Goal: Check status: Check status

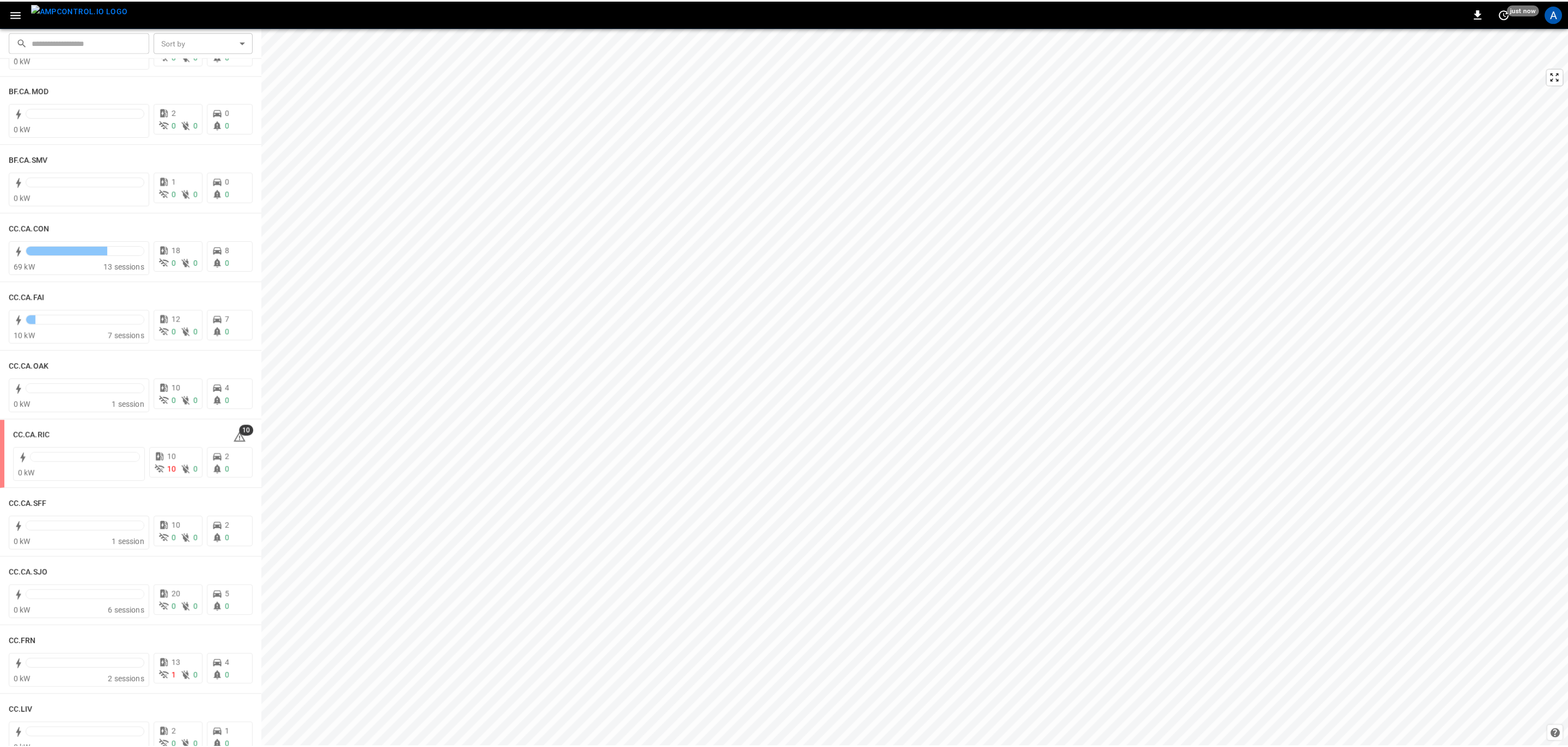
scroll to position [82, 0]
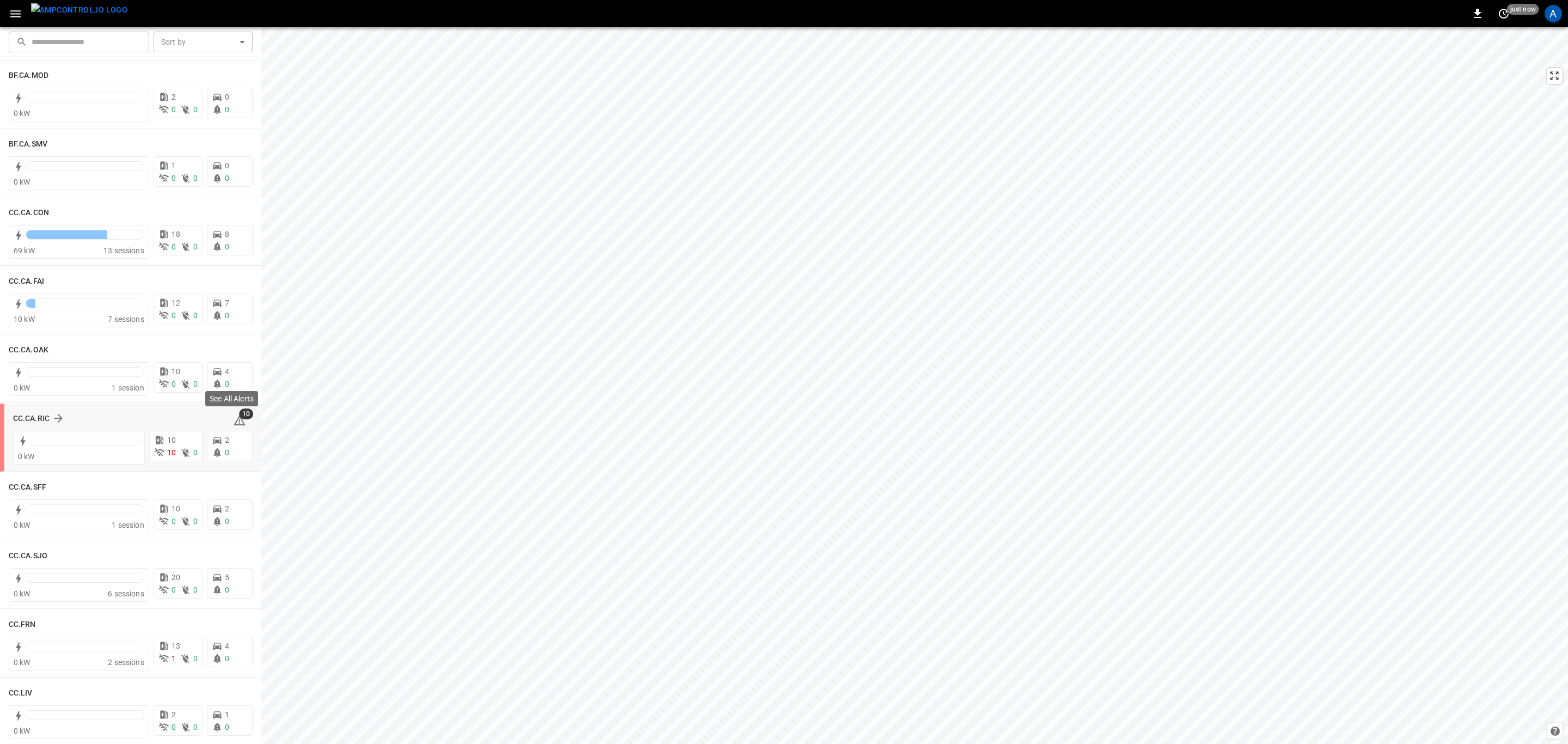
click at [233, 419] on icon at bounding box center [239, 420] width 12 height 11
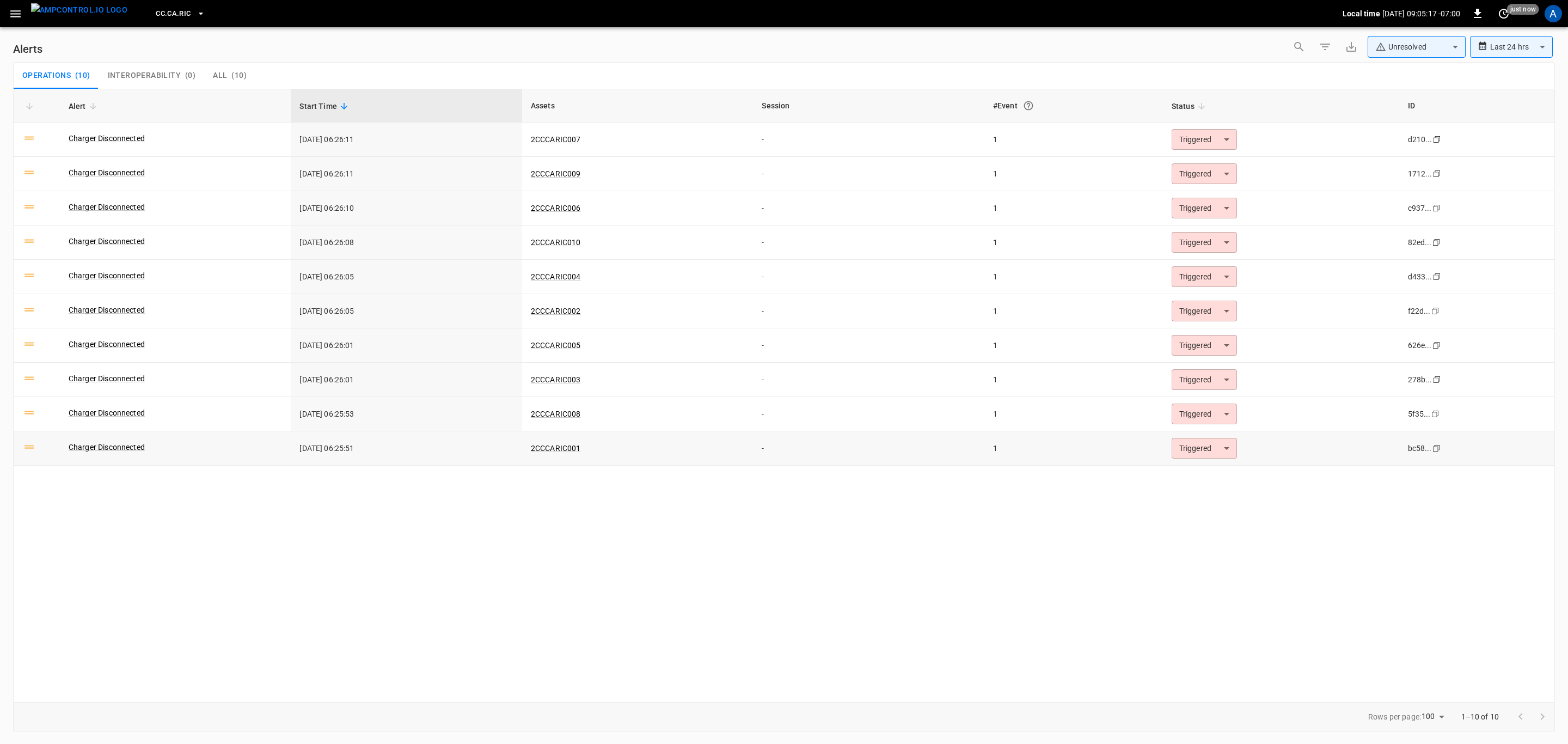
click at [1189, 455] on body "**********" at bounding box center [784, 370] width 1568 height 740
click at [1191, 470] on li "Resolved" at bounding box center [1202, 477] width 69 height 19
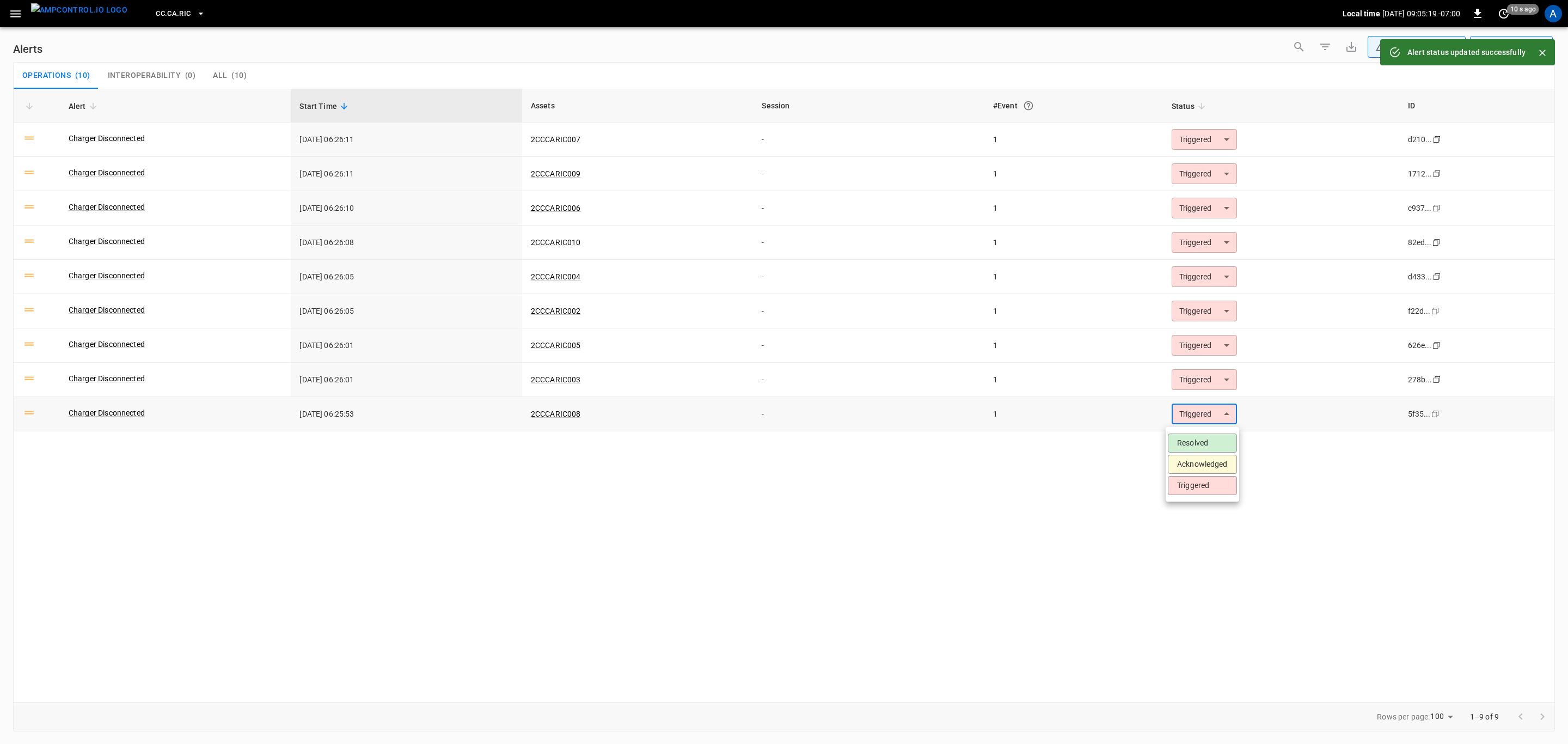
click at [1211, 421] on body "**********" at bounding box center [784, 370] width 1568 height 740
click at [1201, 440] on li "Resolved" at bounding box center [1202, 443] width 69 height 19
click at [1210, 374] on body "**********" at bounding box center [784, 370] width 1568 height 740
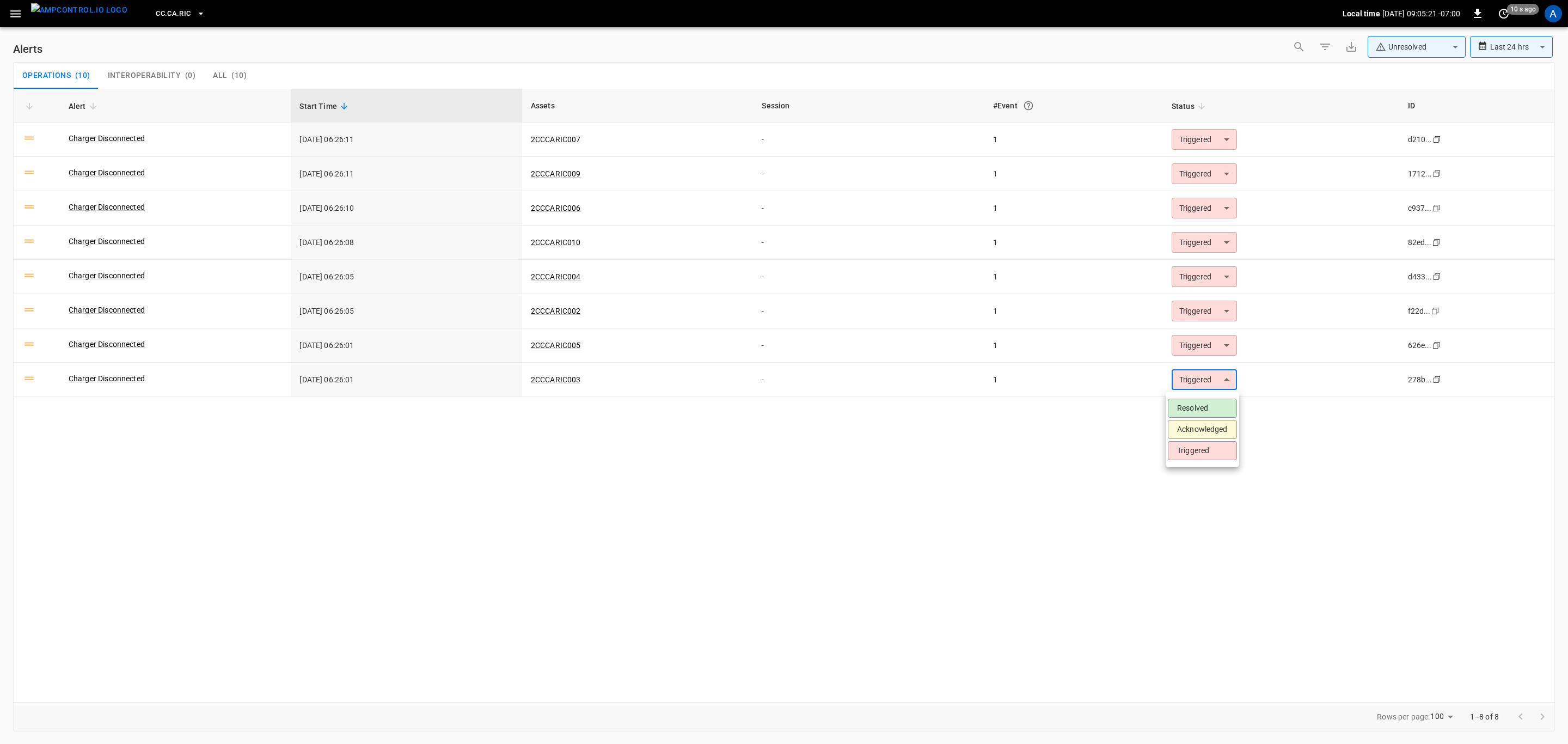
click at [1204, 405] on li "Resolved" at bounding box center [1202, 408] width 69 height 19
click at [1209, 347] on body "**********" at bounding box center [784, 370] width 1568 height 740
click at [1199, 376] on li "Resolved" at bounding box center [1202, 374] width 69 height 19
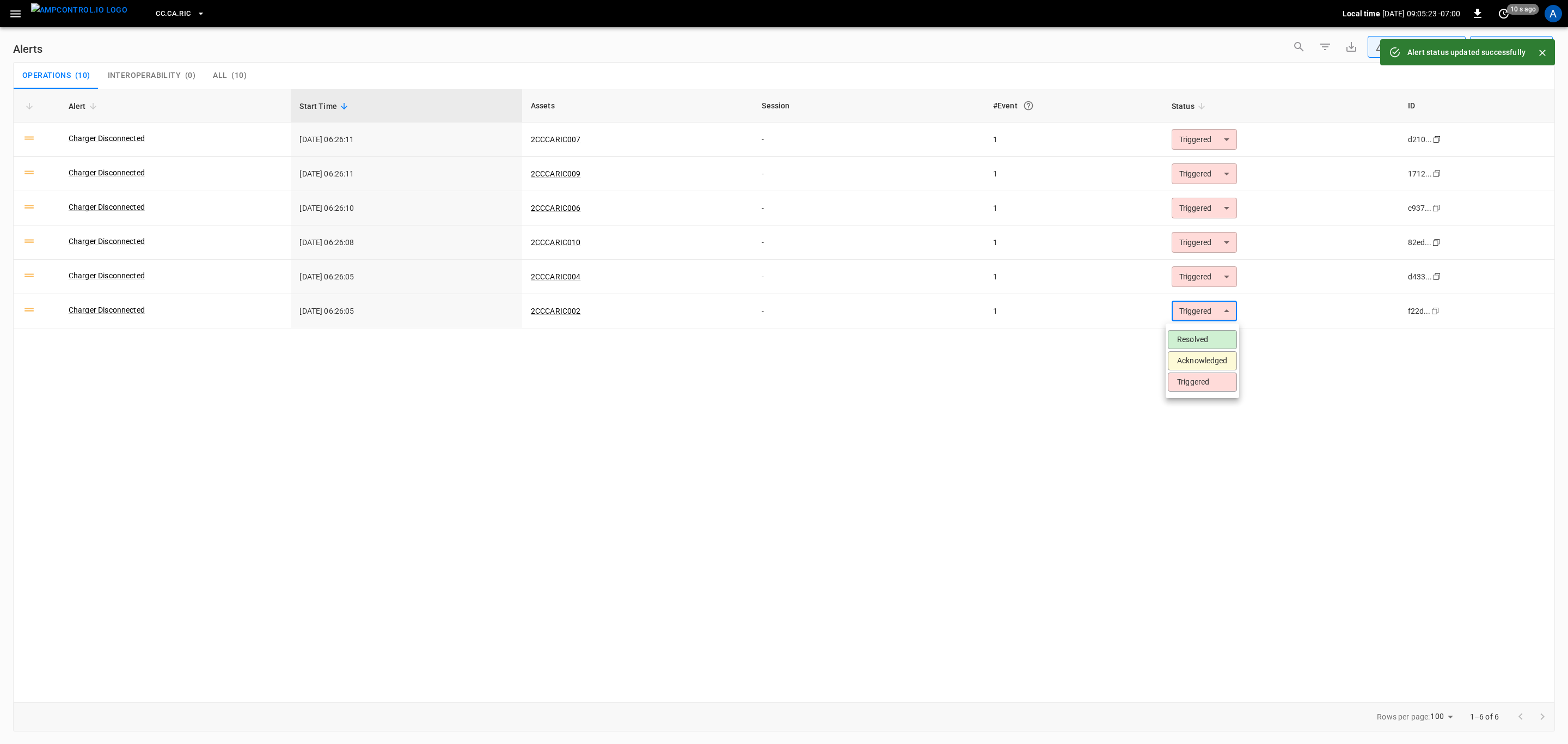
click at [1201, 319] on body "**********" at bounding box center [784, 370] width 1568 height 740
click at [1195, 339] on li "Resolved" at bounding box center [1202, 339] width 69 height 19
click at [1199, 272] on body "**********" at bounding box center [784, 370] width 1568 height 740
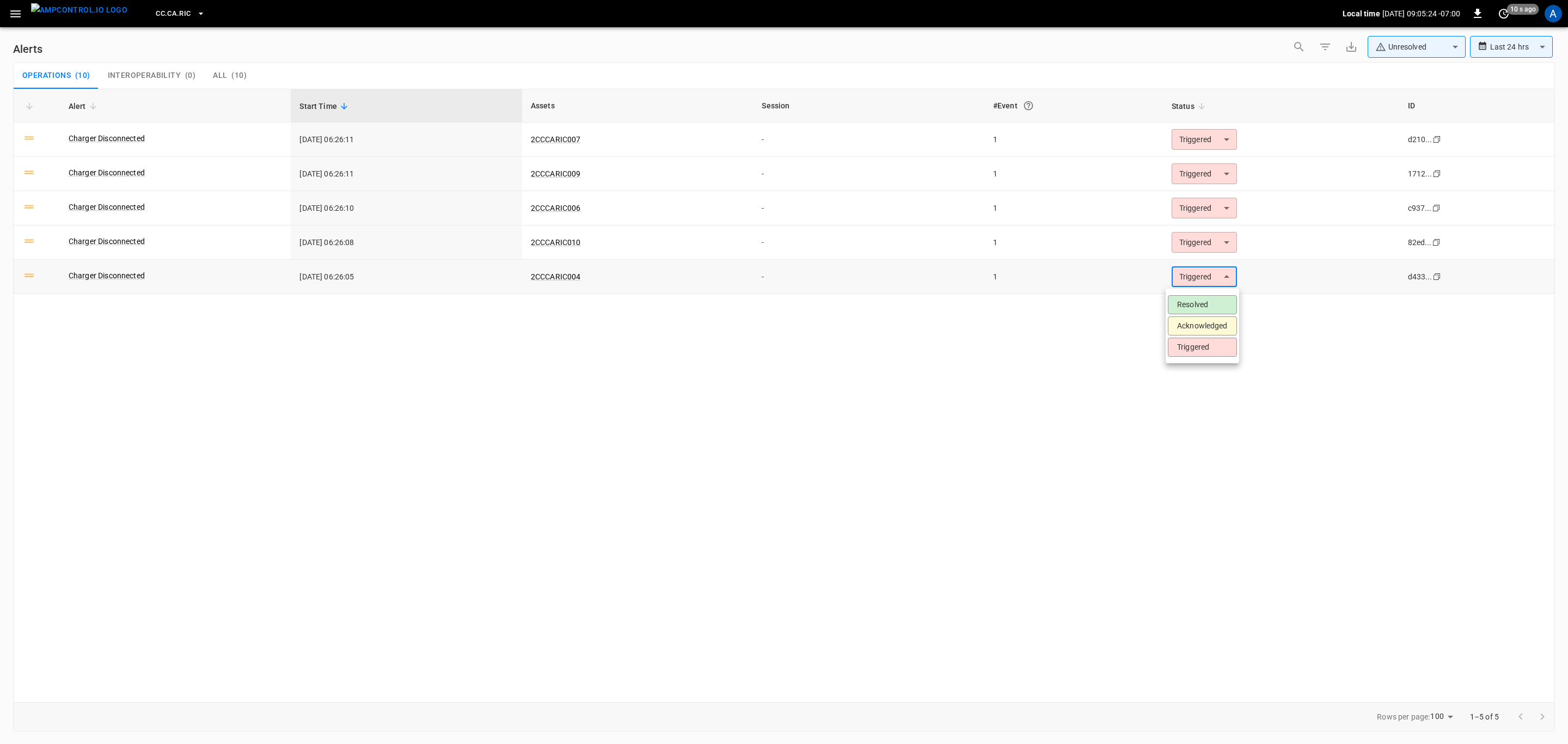
click at [1204, 298] on li "Resolved" at bounding box center [1202, 304] width 69 height 19
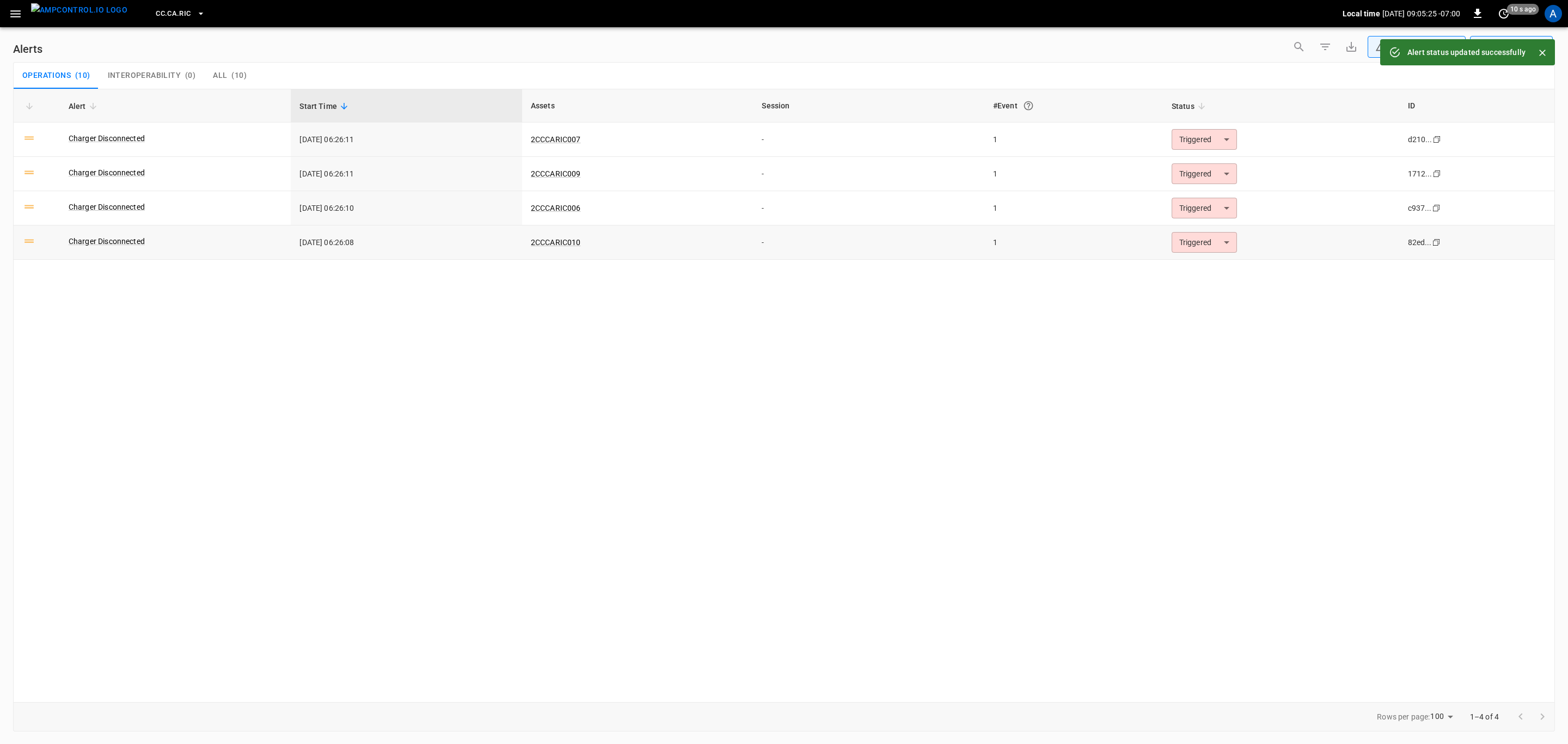
click at [1195, 270] on div "Alert Start Time Assets Session #Event Status ID Charger Disconnected [DATE] 06…" at bounding box center [784, 396] width 1542 height 613
click at [1199, 254] on body "**********" at bounding box center [784, 370] width 1568 height 740
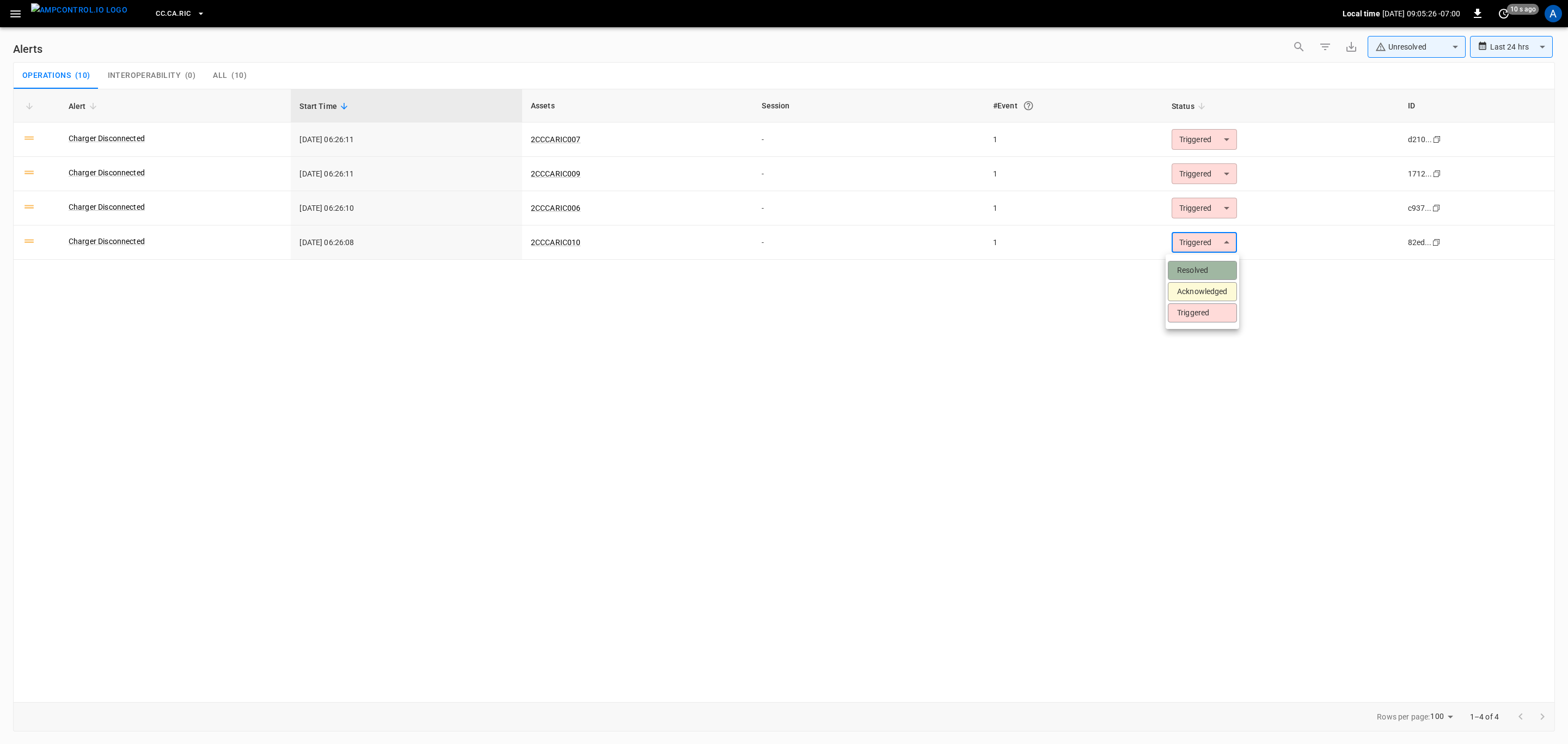
click at [1198, 273] on li "Resolved" at bounding box center [1202, 270] width 69 height 19
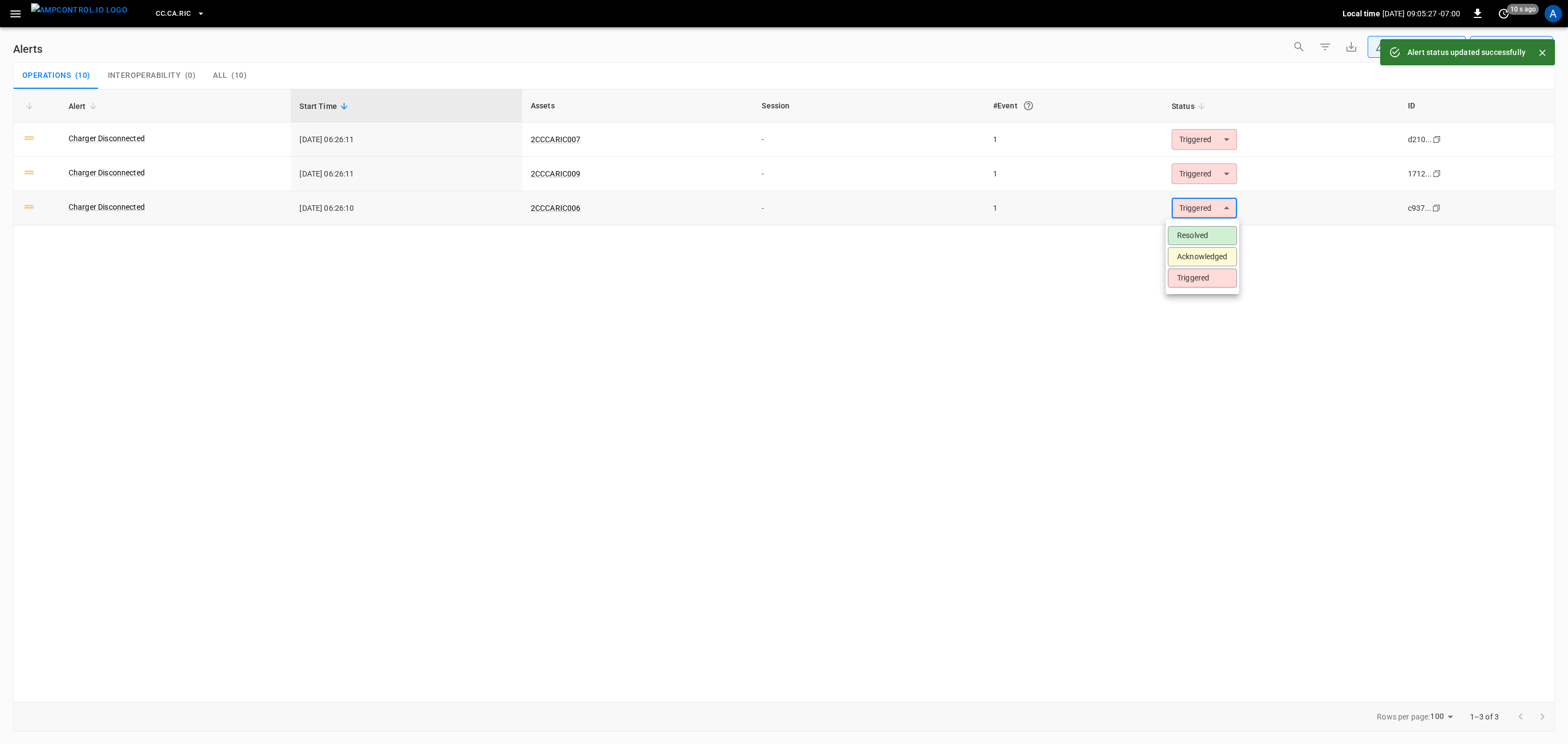
click at [1208, 201] on body "**********" at bounding box center [784, 370] width 1568 height 740
click at [1212, 237] on li "Resolved" at bounding box center [1202, 235] width 69 height 19
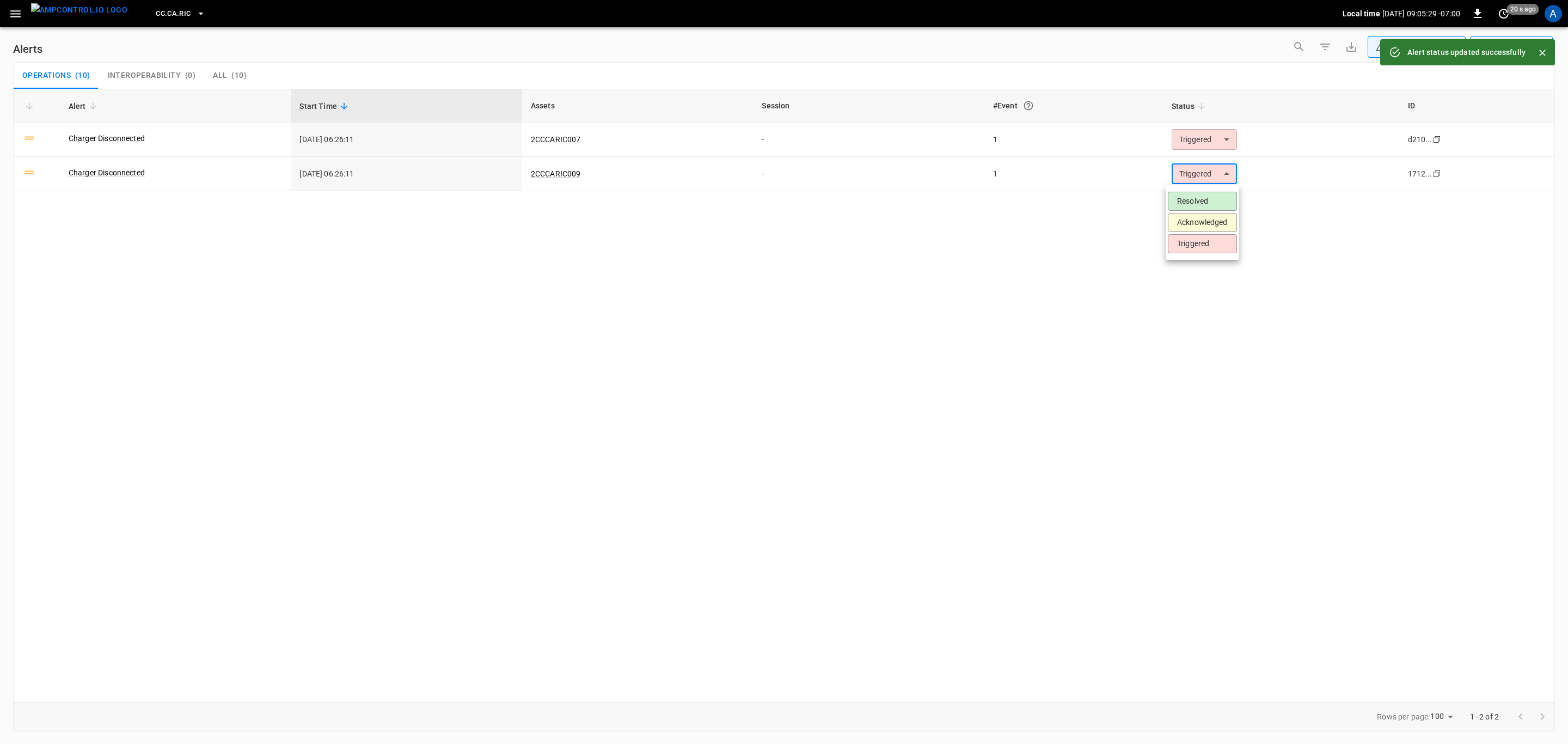
click at [1205, 169] on body "**********" at bounding box center [784, 370] width 1568 height 740
click at [1200, 198] on li "Resolved" at bounding box center [1202, 201] width 69 height 19
click at [1209, 146] on body "**********" at bounding box center [784, 370] width 1568 height 740
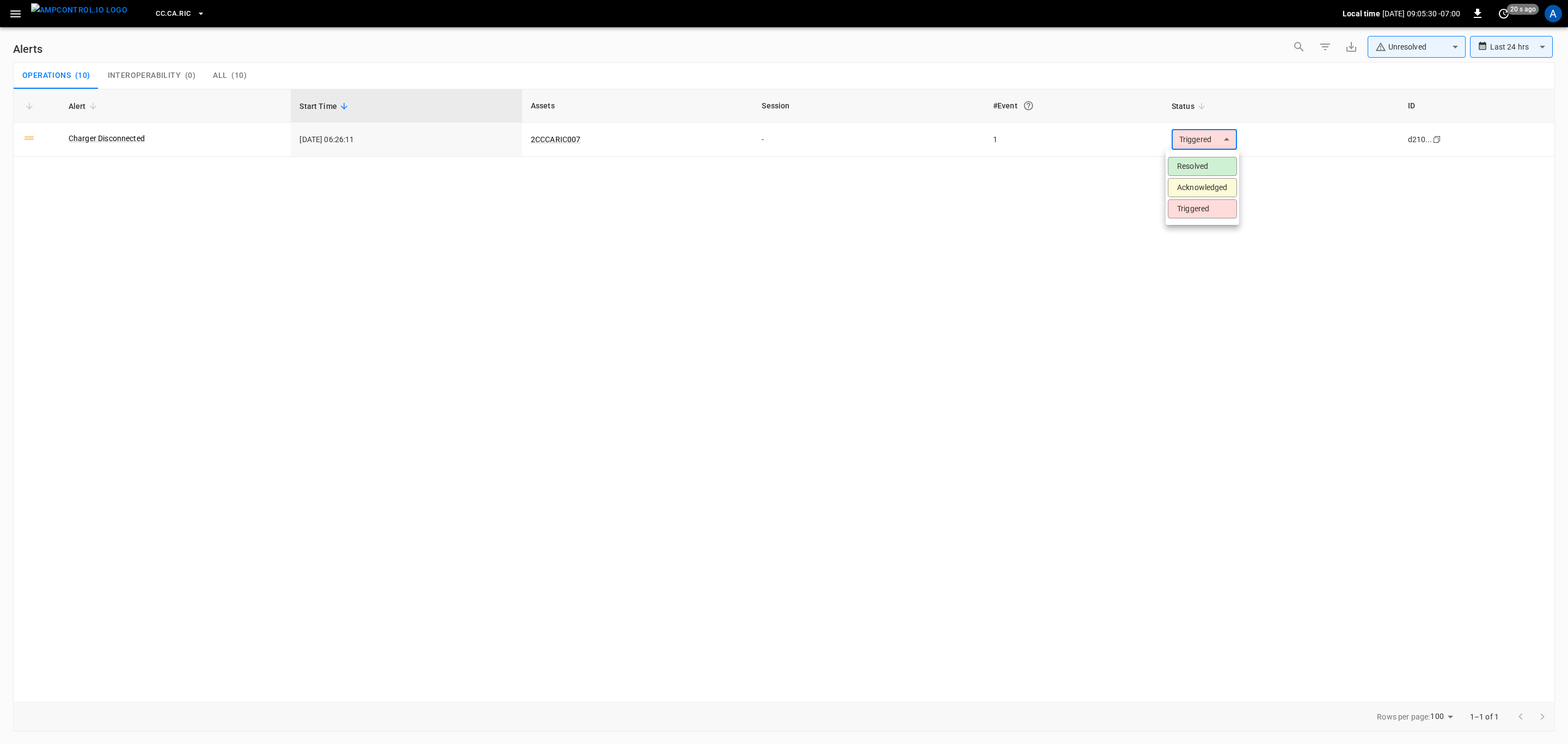
click at [1213, 168] on li "Resolved" at bounding box center [1202, 166] width 69 height 19
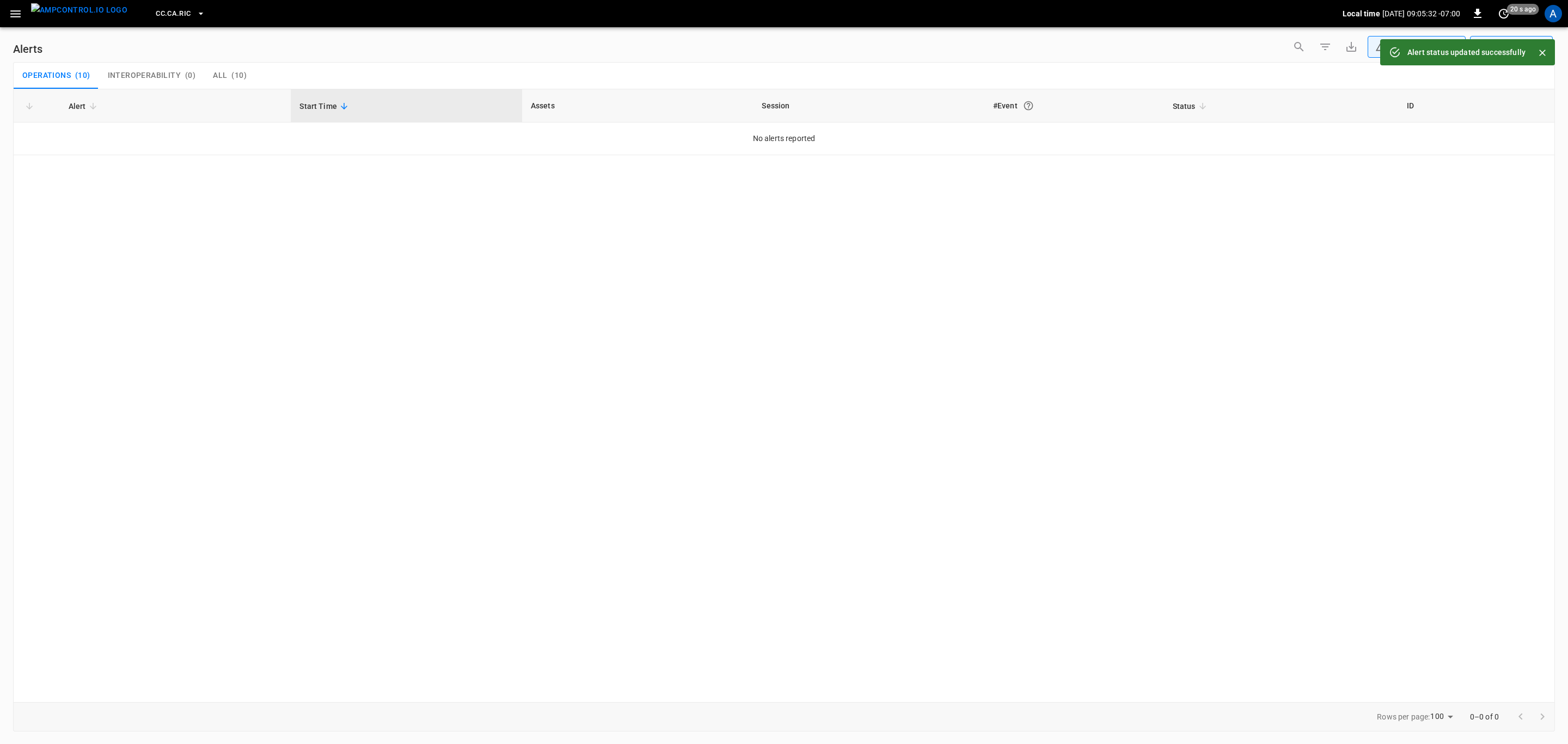
click at [17, 14] on icon "button" at bounding box center [15, 14] width 11 height 7
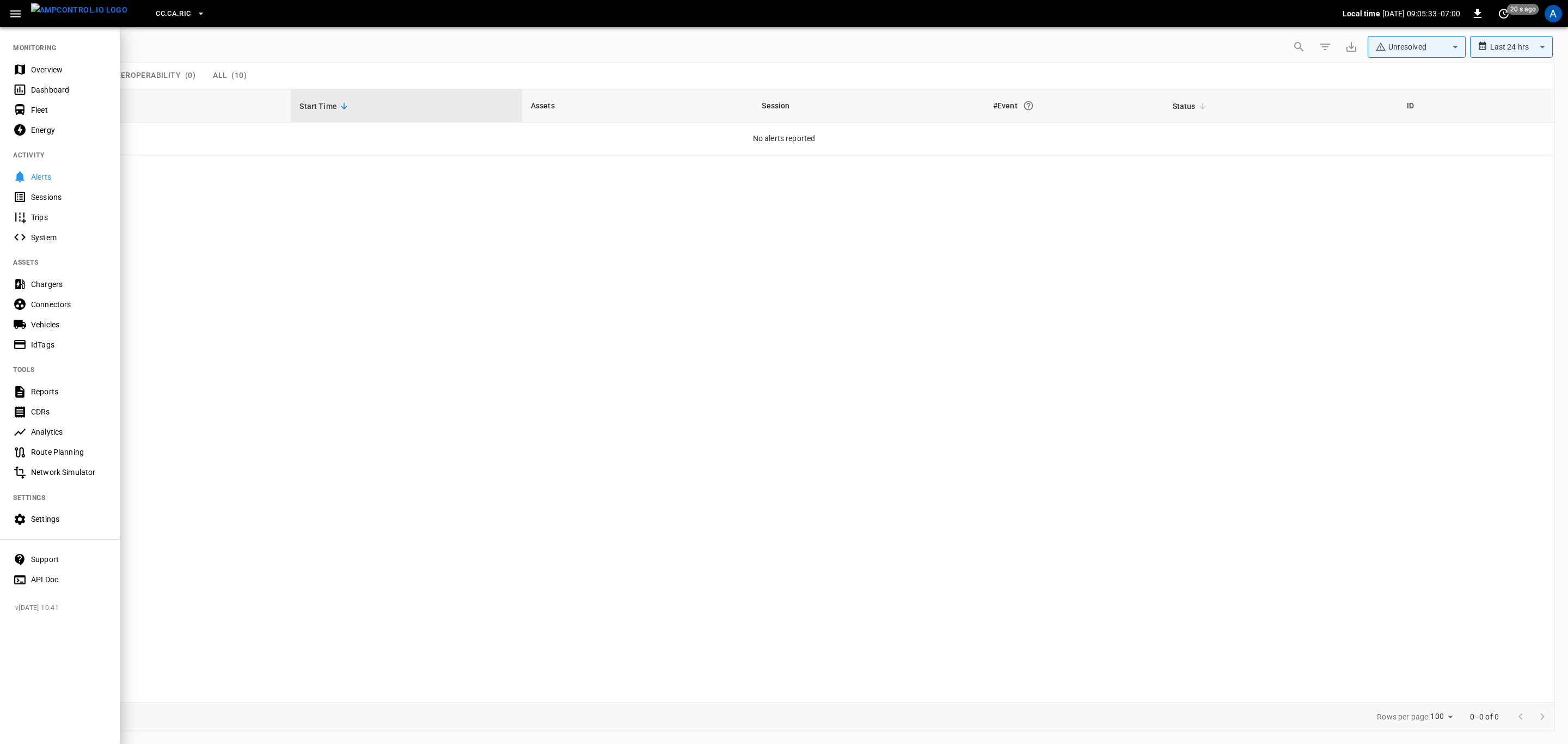
click at [64, 73] on div "Overview" at bounding box center [68, 69] width 76 height 11
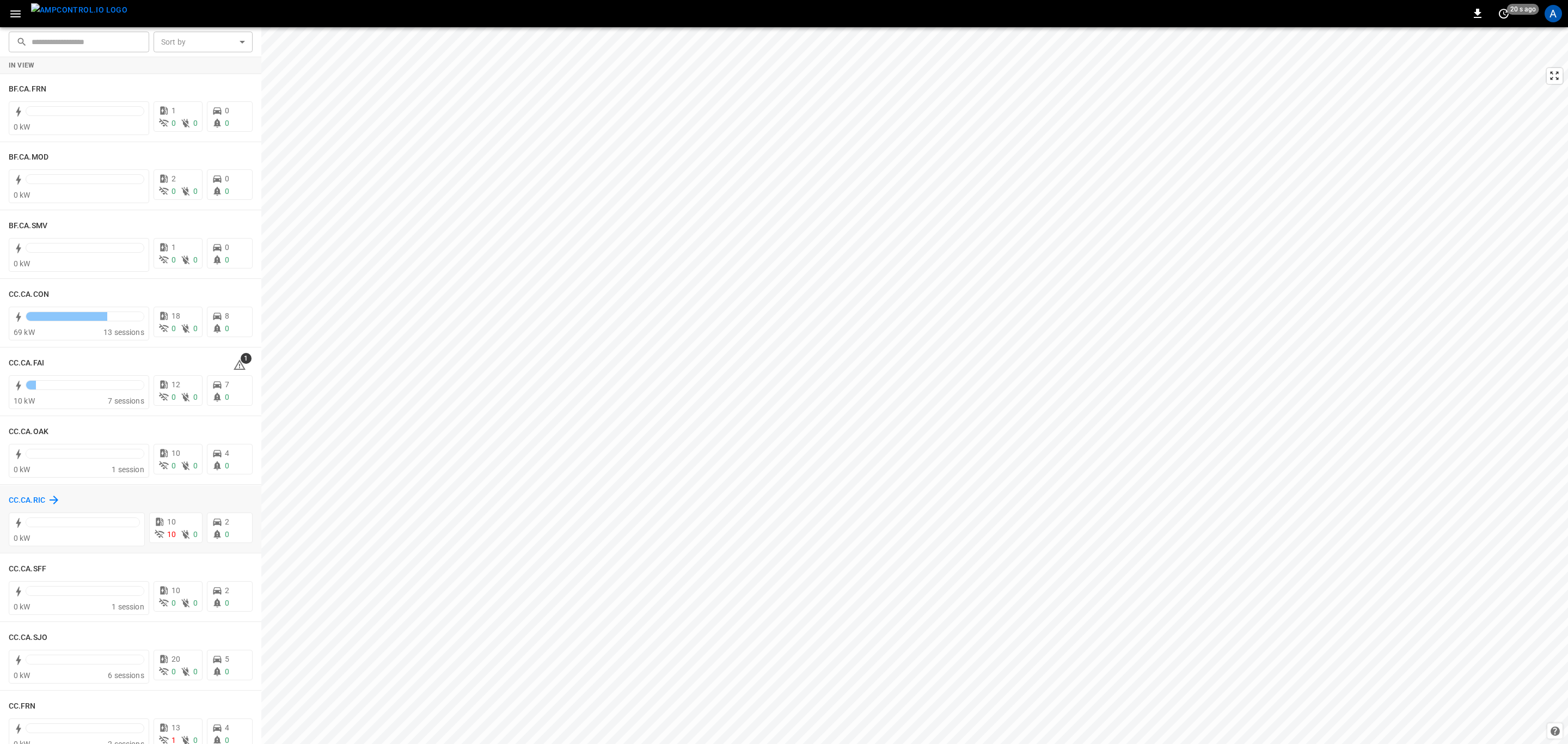
click at [13, 497] on h6 "CC.CA.RIC" at bounding box center [27, 500] width 37 height 12
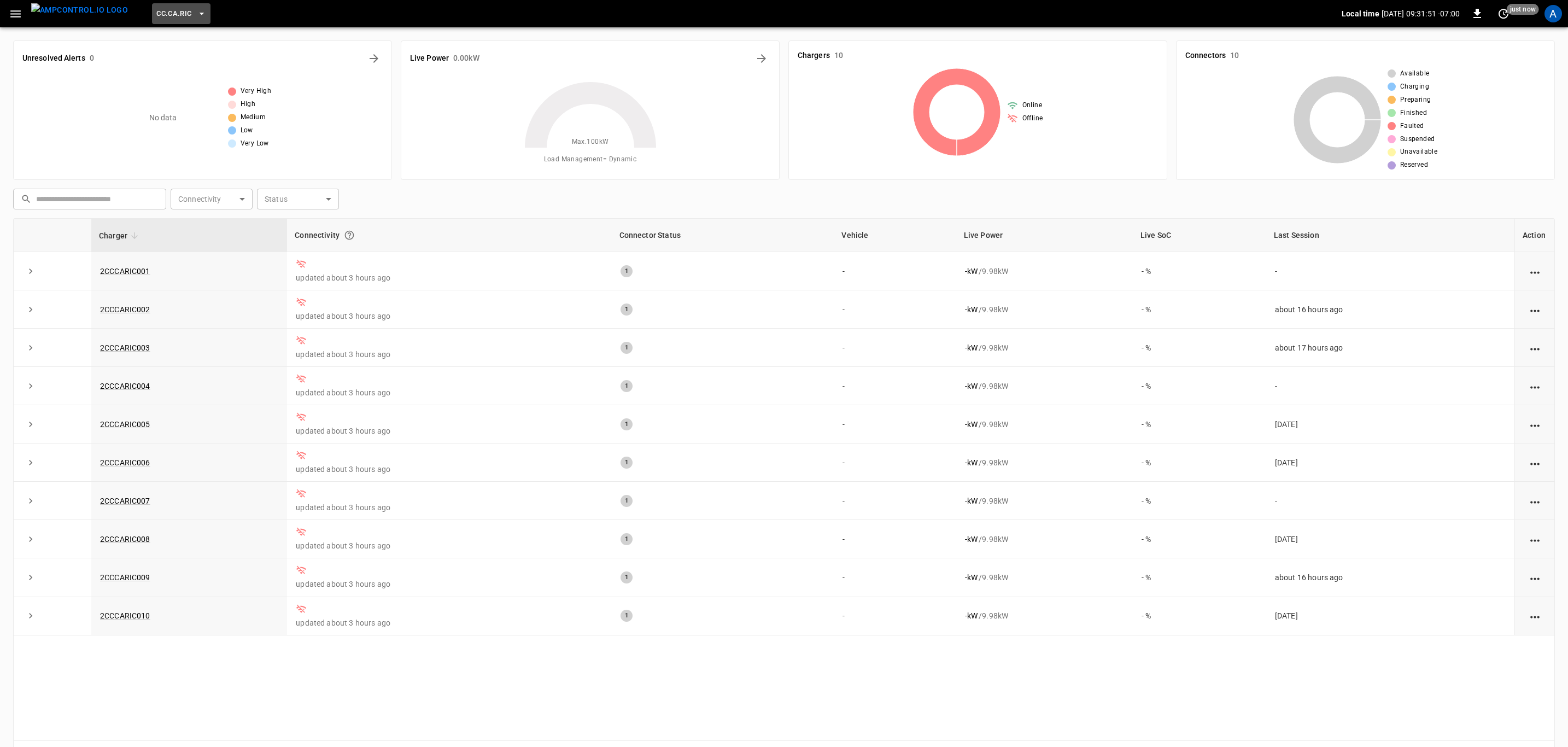
click at [159, 3] on button "CC.CA.RIC" at bounding box center [181, 14] width 58 height 21
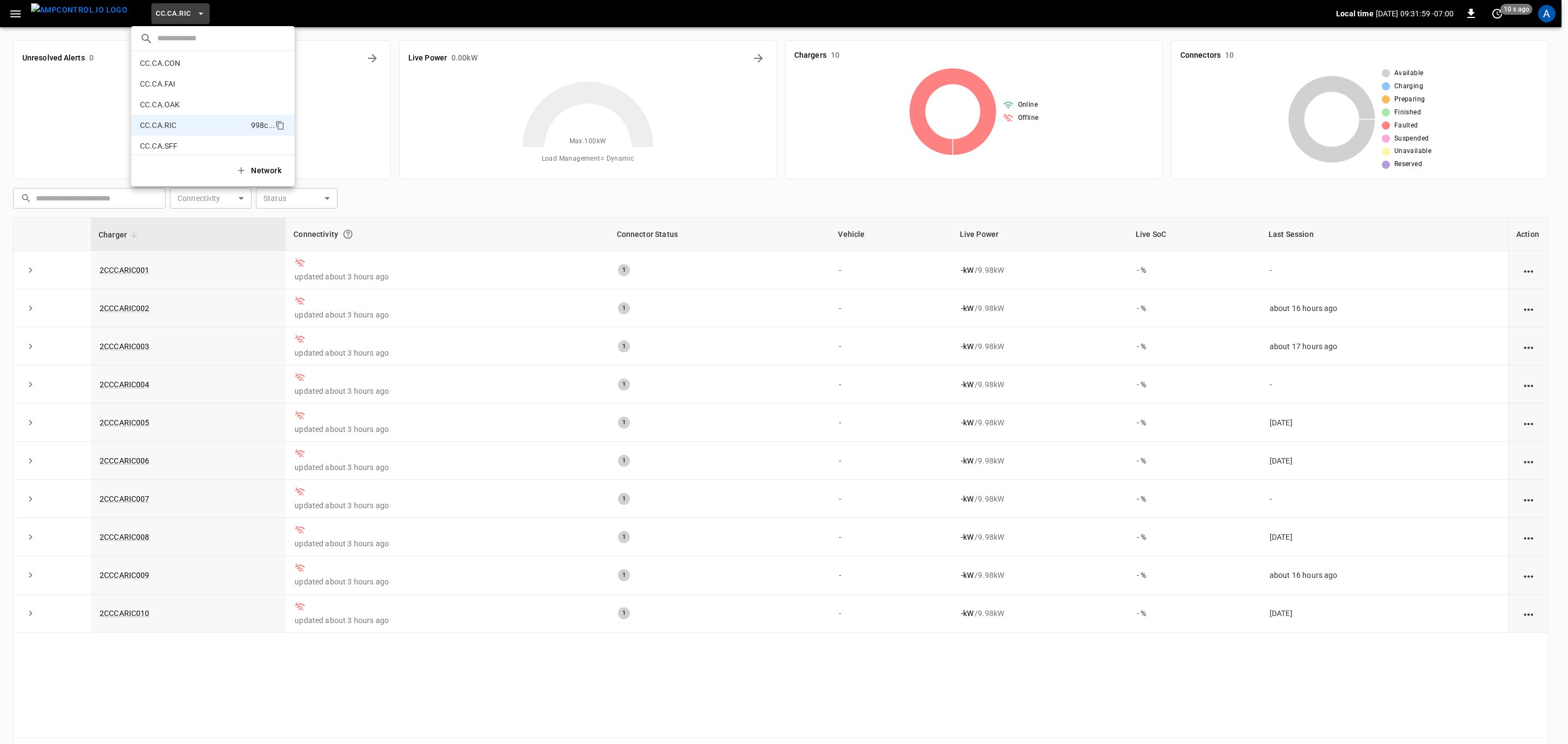
scroll to position [82, 0]
click at [186, 63] on li "Catch-all 5aaa ..." at bounding box center [213, 66] width 163 height 20
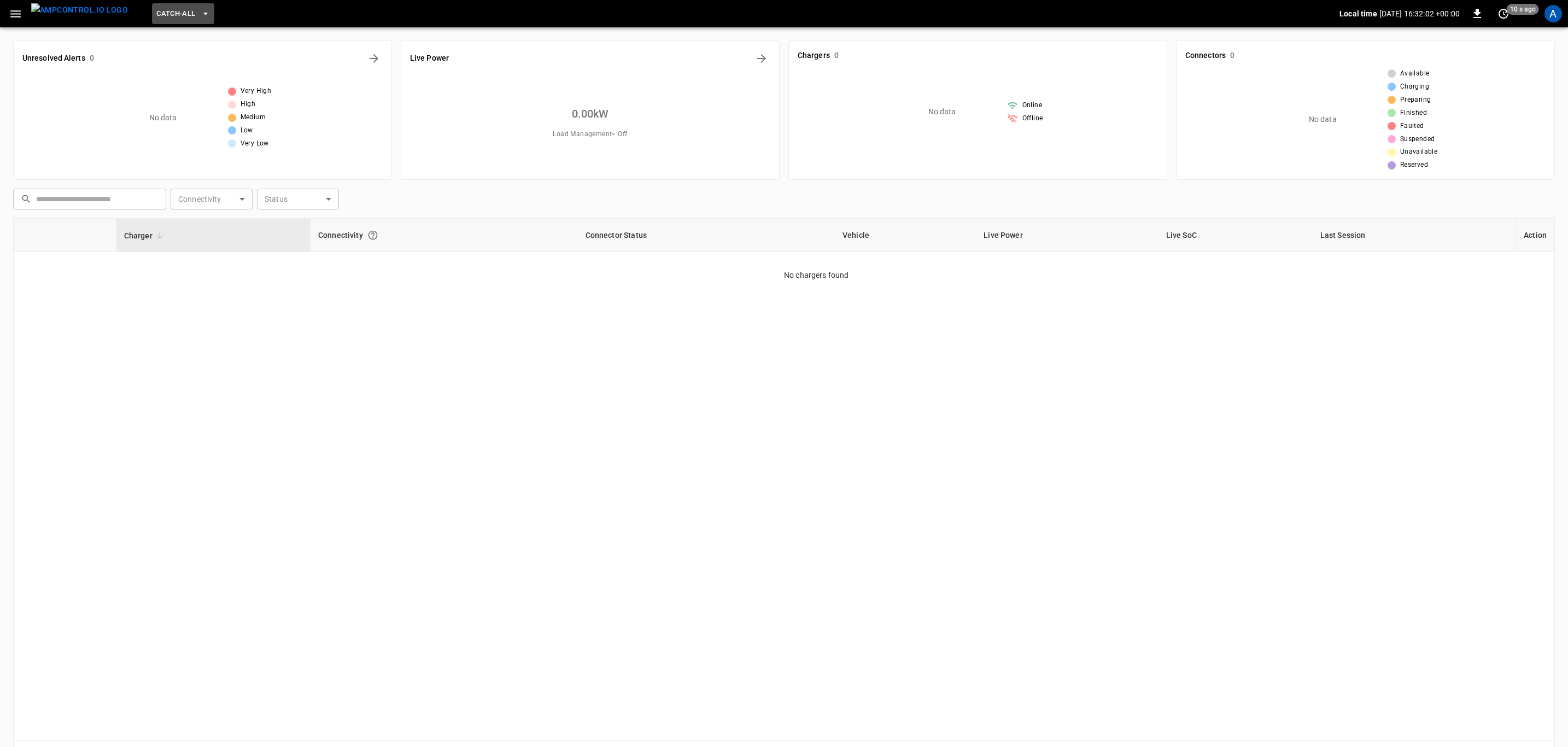
click at [172, 11] on span "Catch-all" at bounding box center [175, 13] width 38 height 12
drag, startPoint x: 211, startPoint y: 74, endPoint x: 793, endPoint y: 358, distance: 647.6
click at [211, 74] on li "CC.CA.RIC 998c ..." at bounding box center [214, 70] width 164 height 20
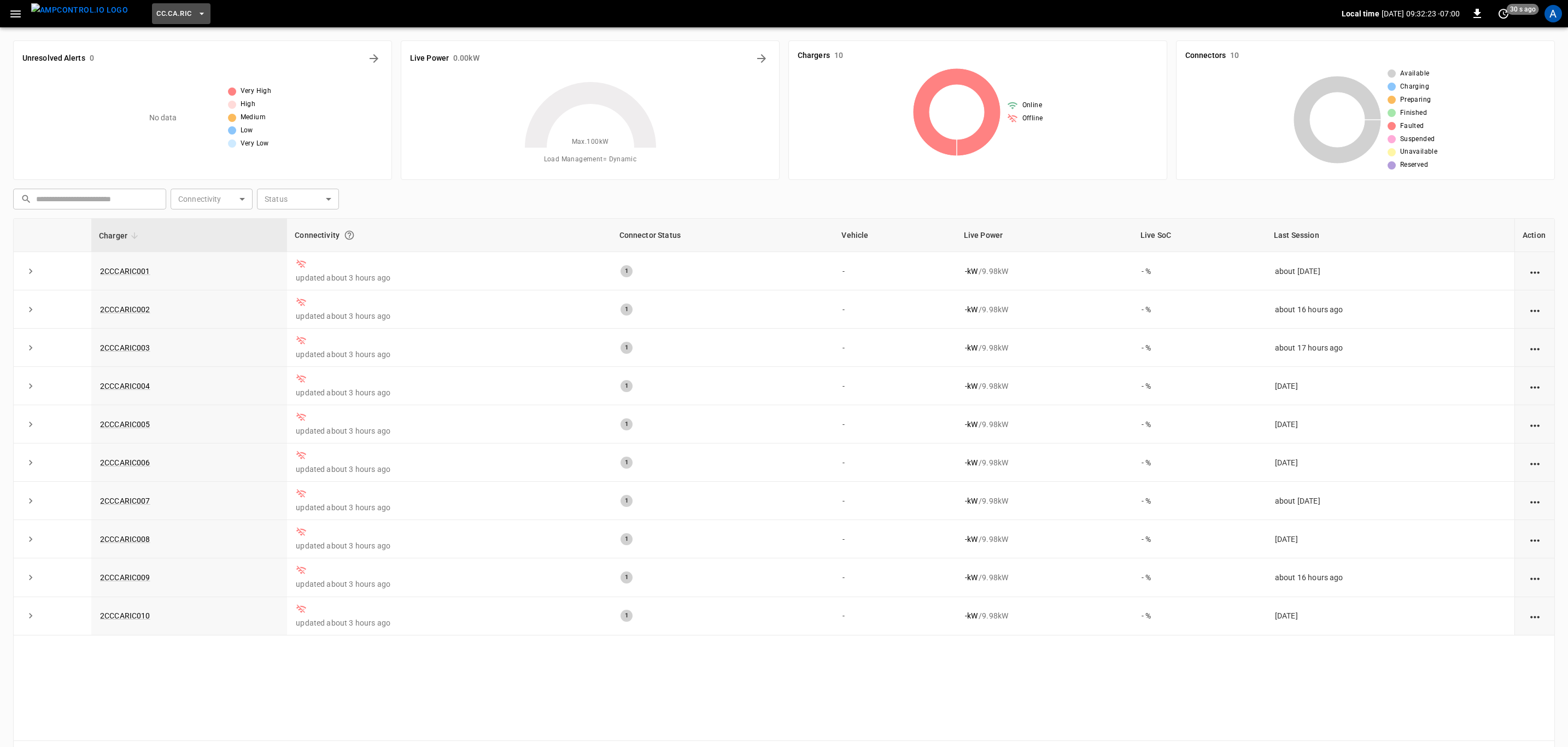
click at [156, 13] on span "CC.CA.RIC" at bounding box center [174, 13] width 35 height 12
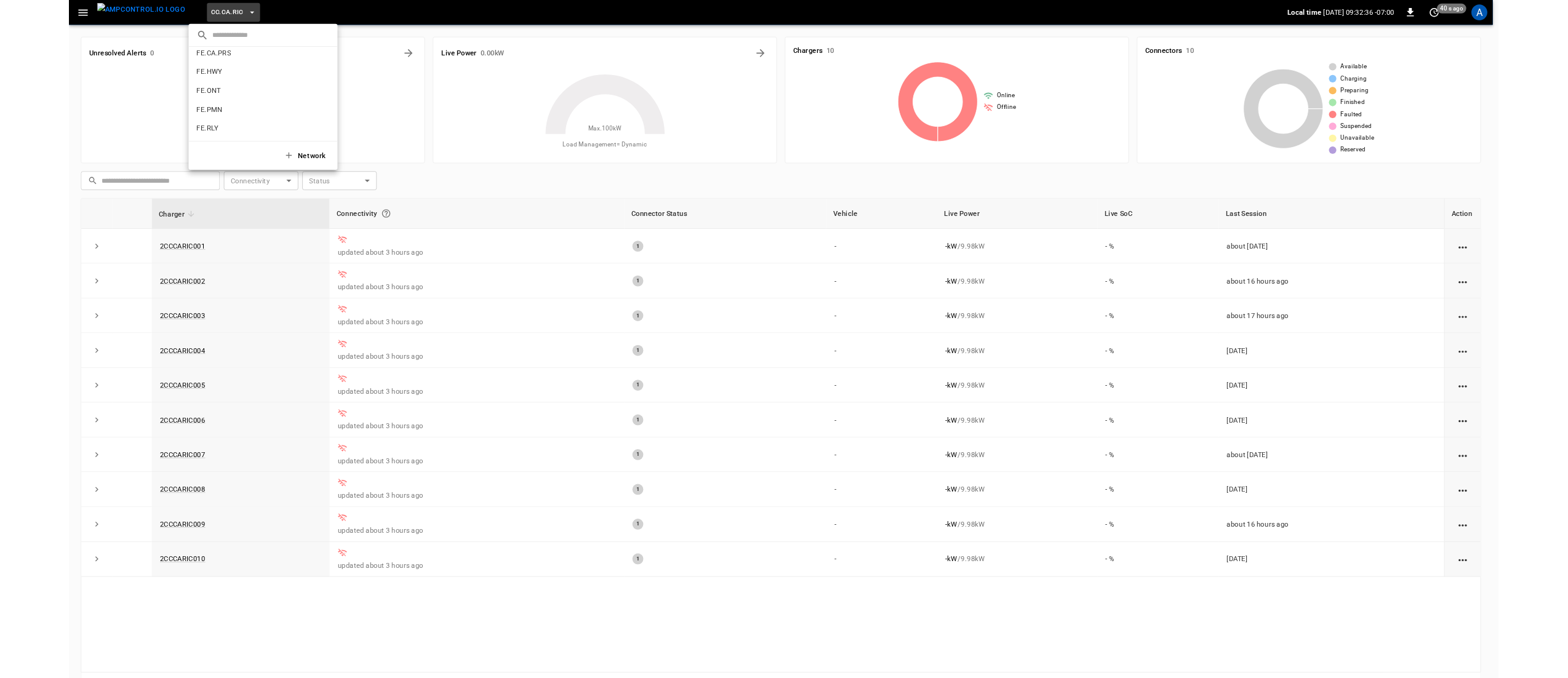
scroll to position [458, 0]
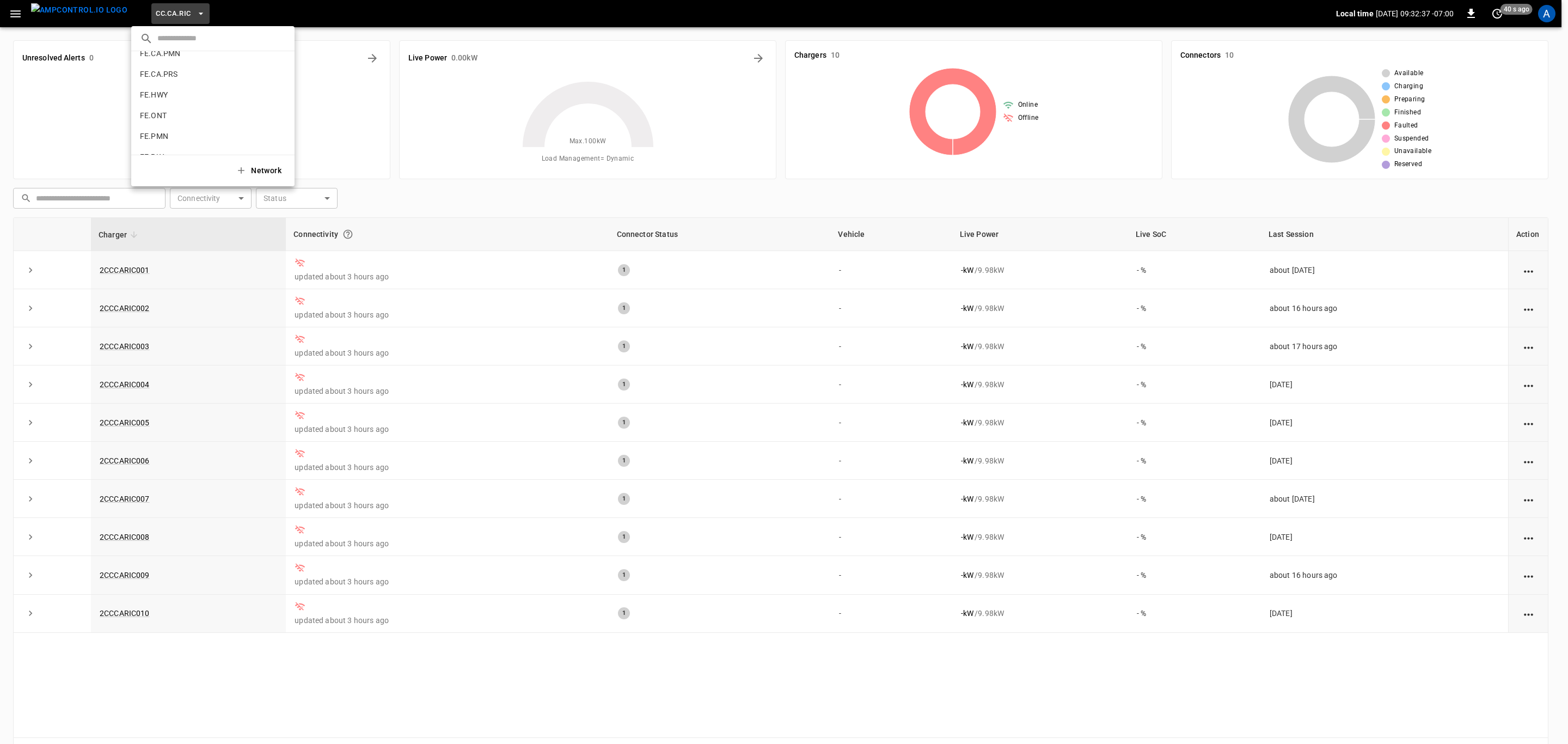
click at [538, 187] on div at bounding box center [784, 372] width 1568 height 744
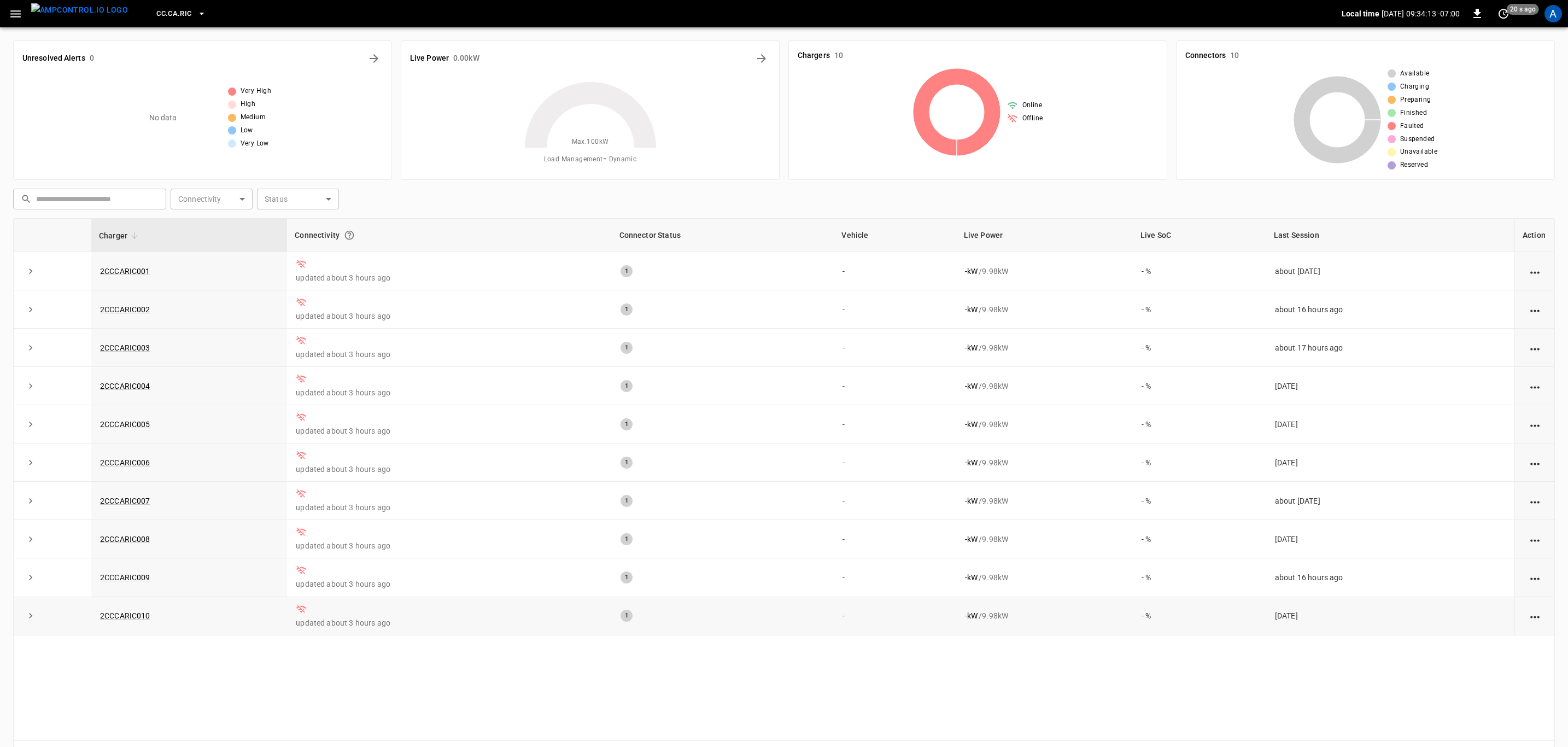
drag, startPoint x: 64, startPoint y: 232, endPoint x: 1337, endPoint y: 628, distance: 1333.2
click at [1337, 628] on table "Charger Connectivity Connector Status Vehicle Live Power Live SoC Last Session …" at bounding box center [784, 427] width 1541 height 416
click at [1342, 627] on td "[DATE]" at bounding box center [1390, 616] width 248 height 38
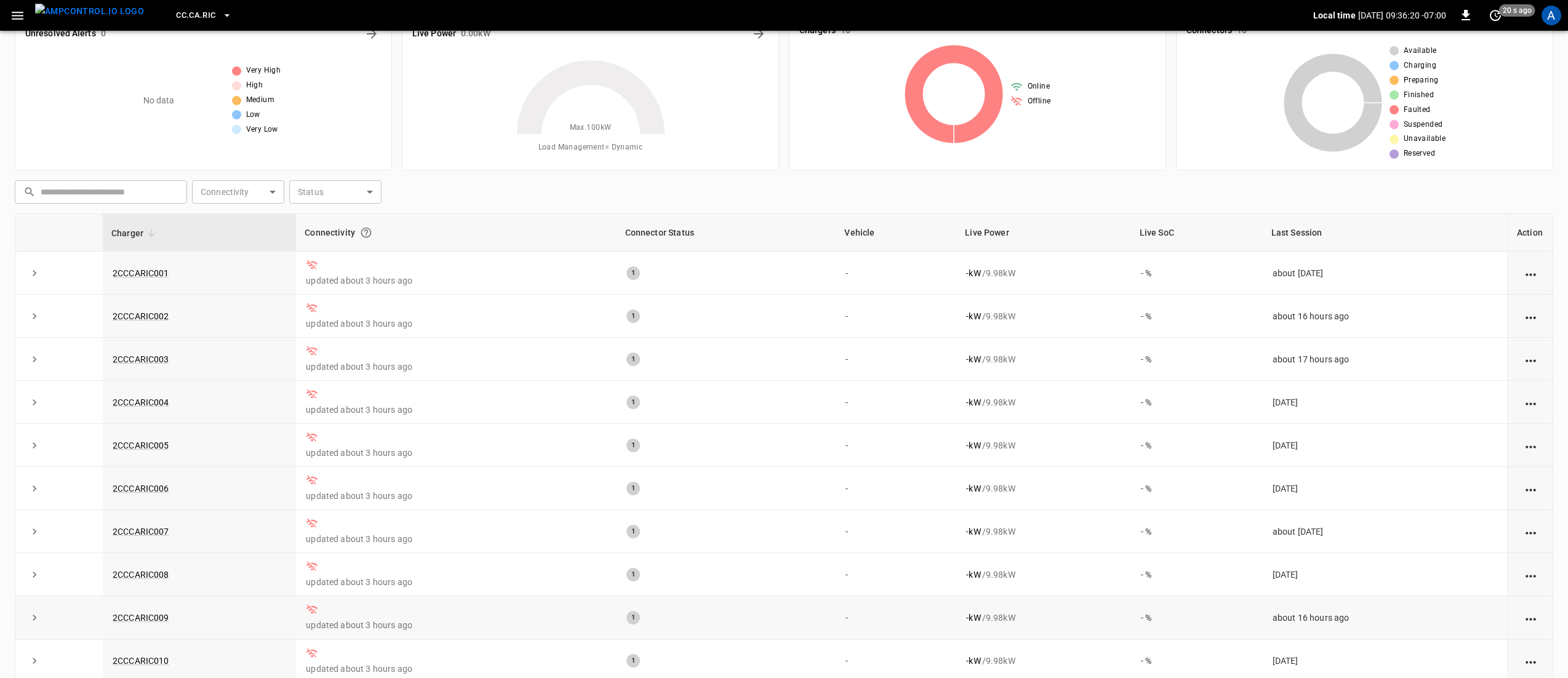
scroll to position [0, 0]
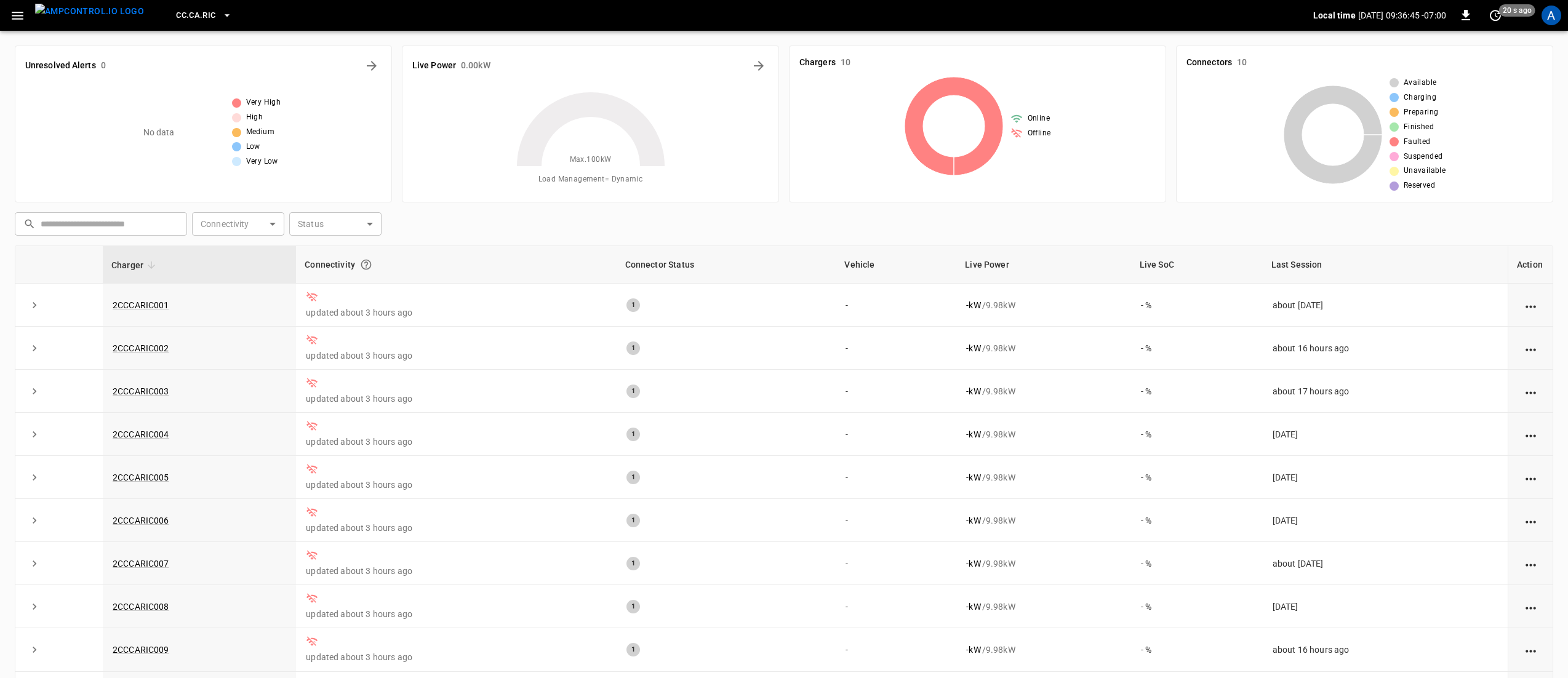
click at [421, 188] on div "Max. 100 kW Load Management = Dynamic" at bounding box center [590, 137] width 357 height 109
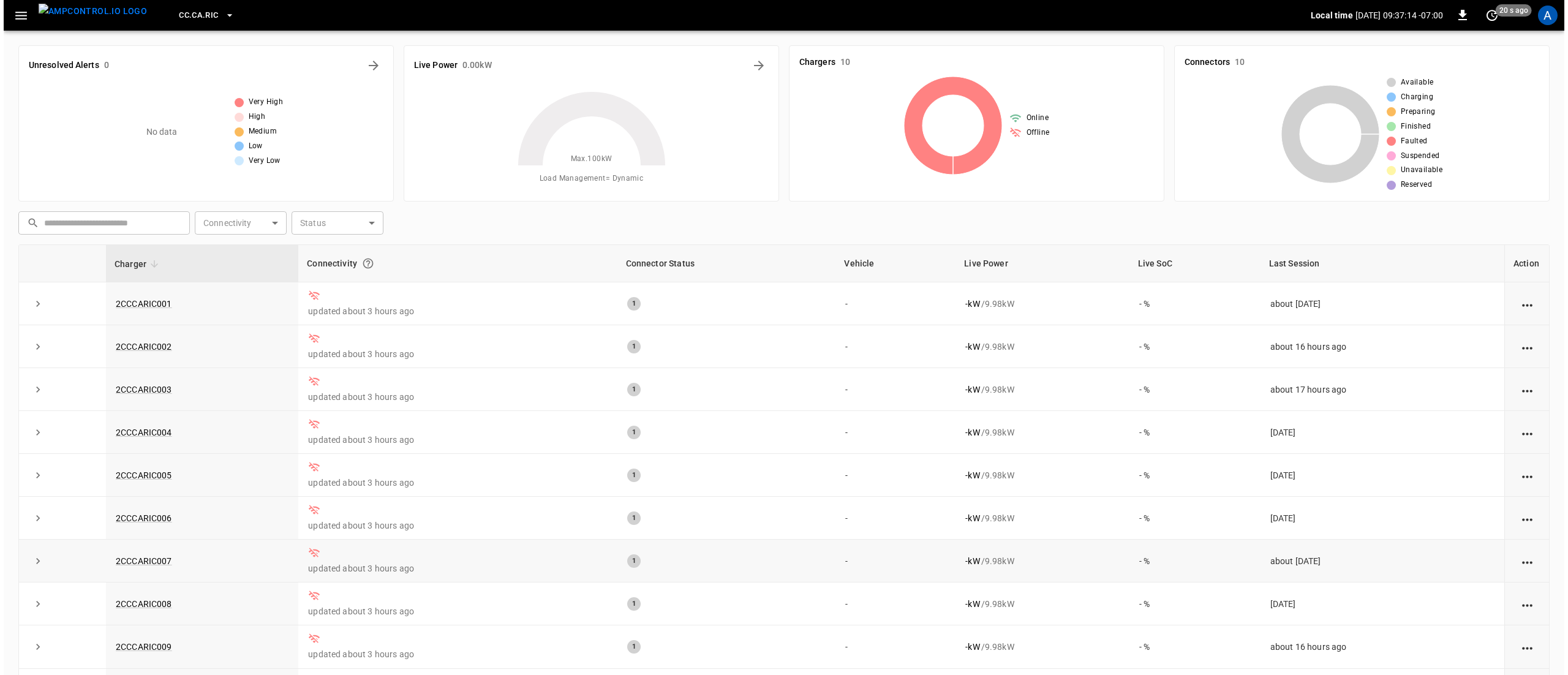
scroll to position [89, 0]
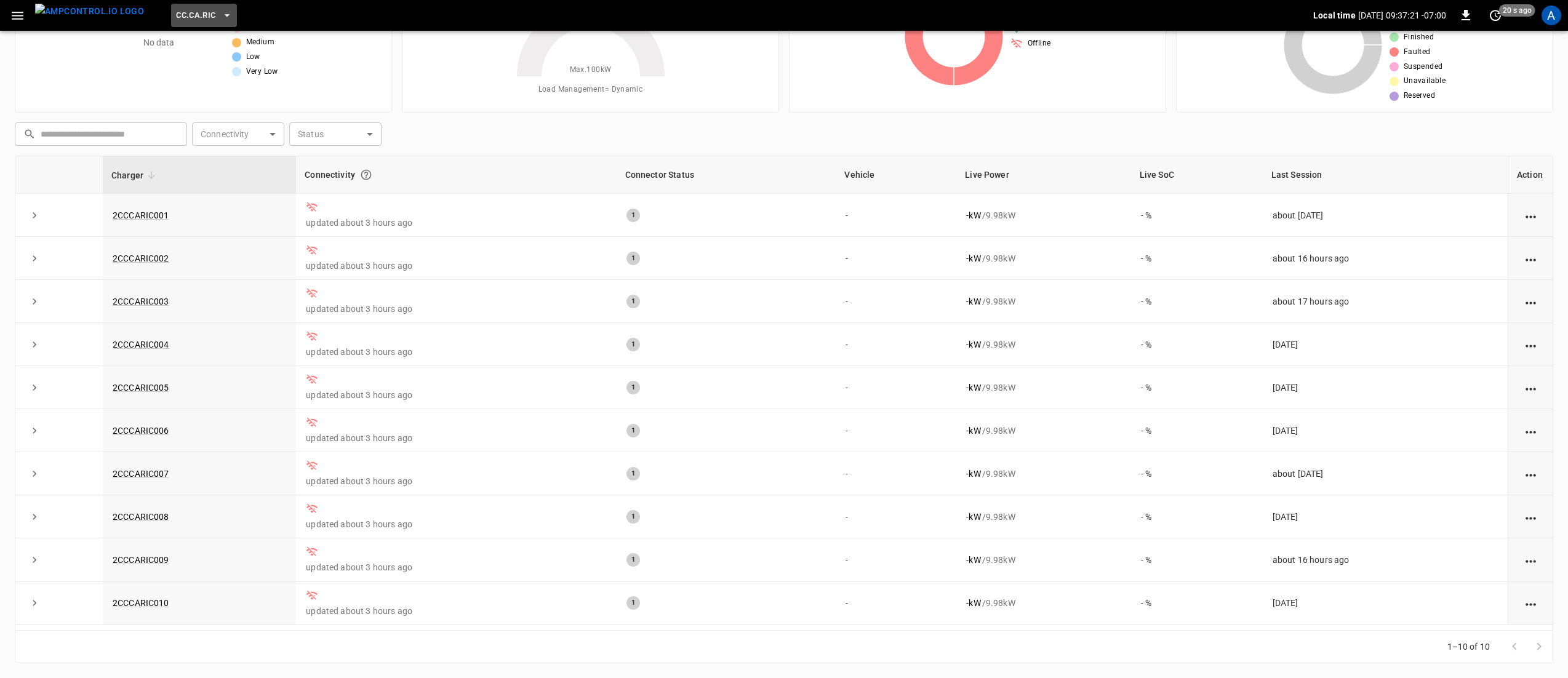
click at [176, 10] on span "CC.CA.RIC" at bounding box center [195, 15] width 40 height 14
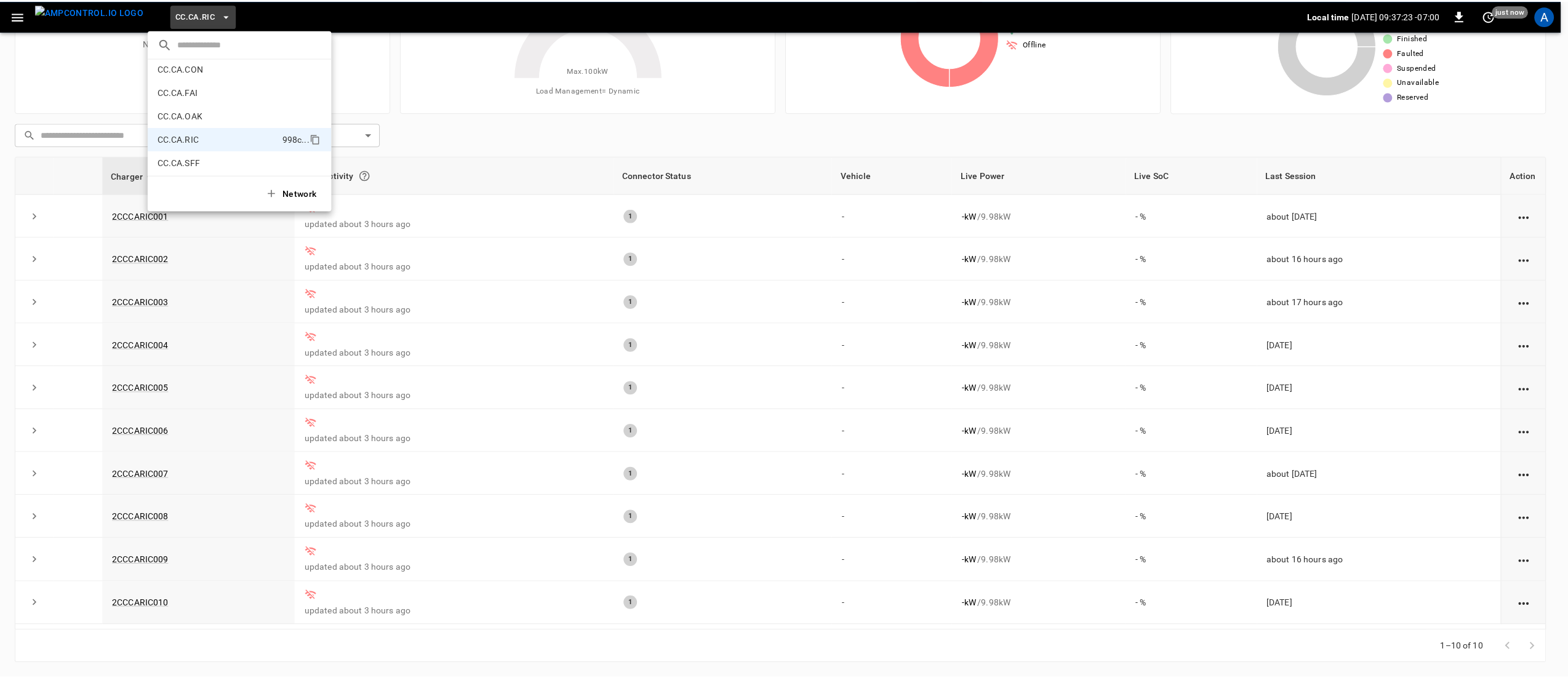
scroll to position [0, 0]
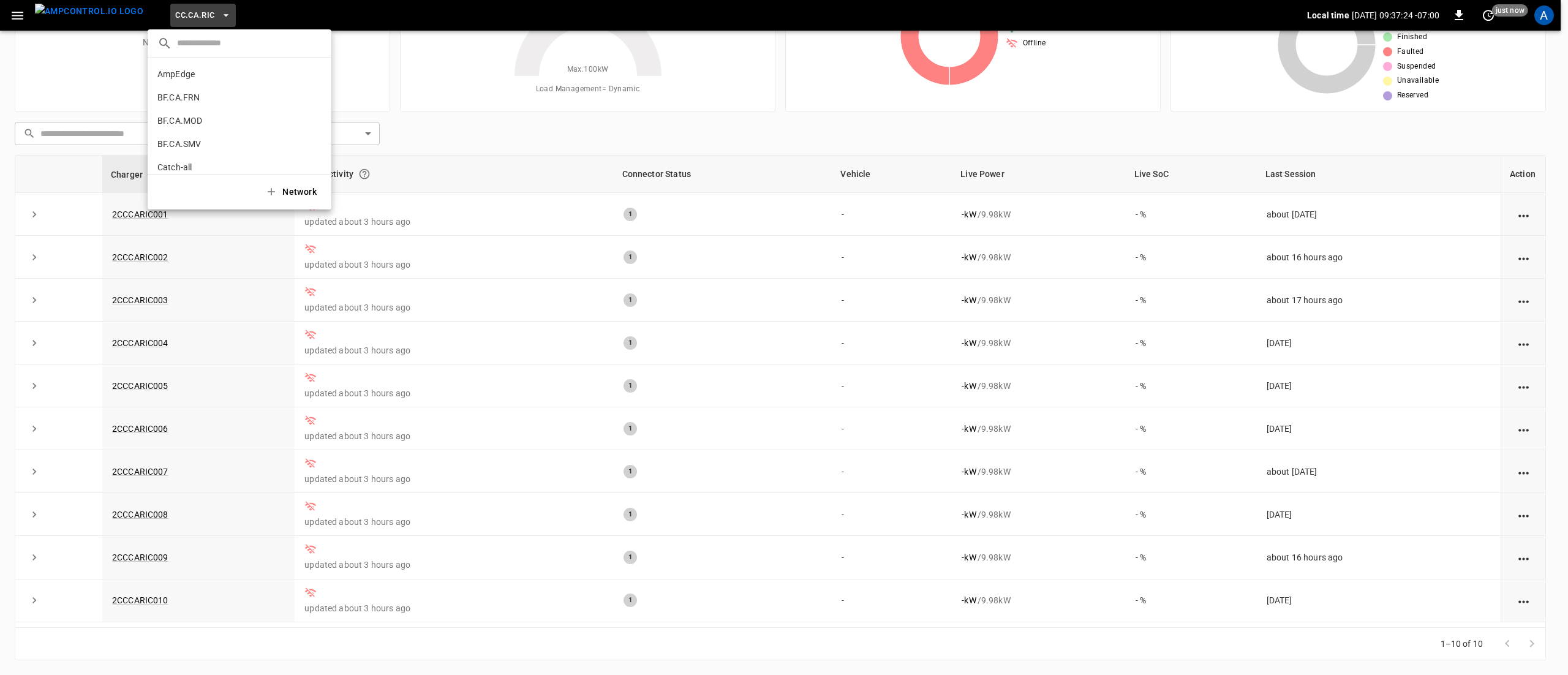
click at [501, 160] on div at bounding box center [784, 338] width 1568 height 675
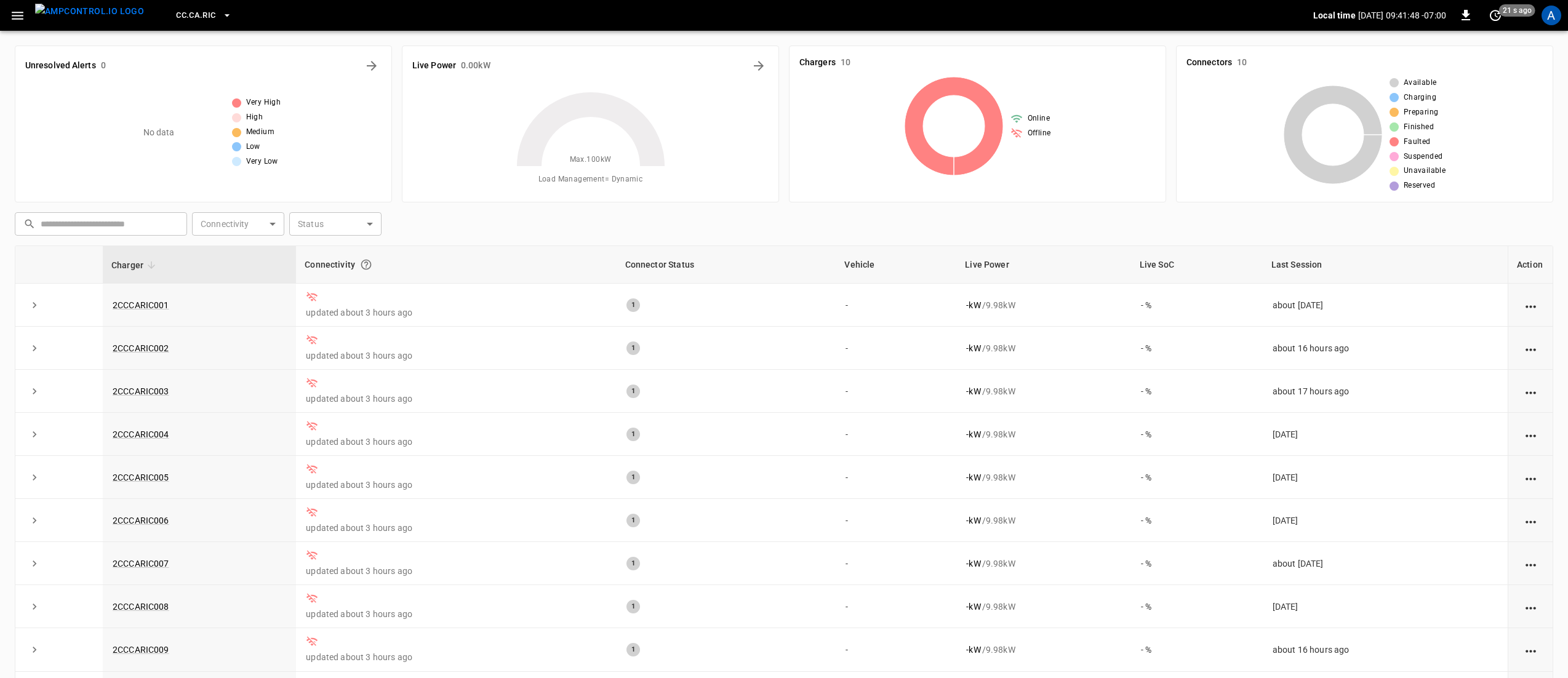
click at [178, 6] on button "CC.CA.RIC" at bounding box center [204, 16] width 65 height 24
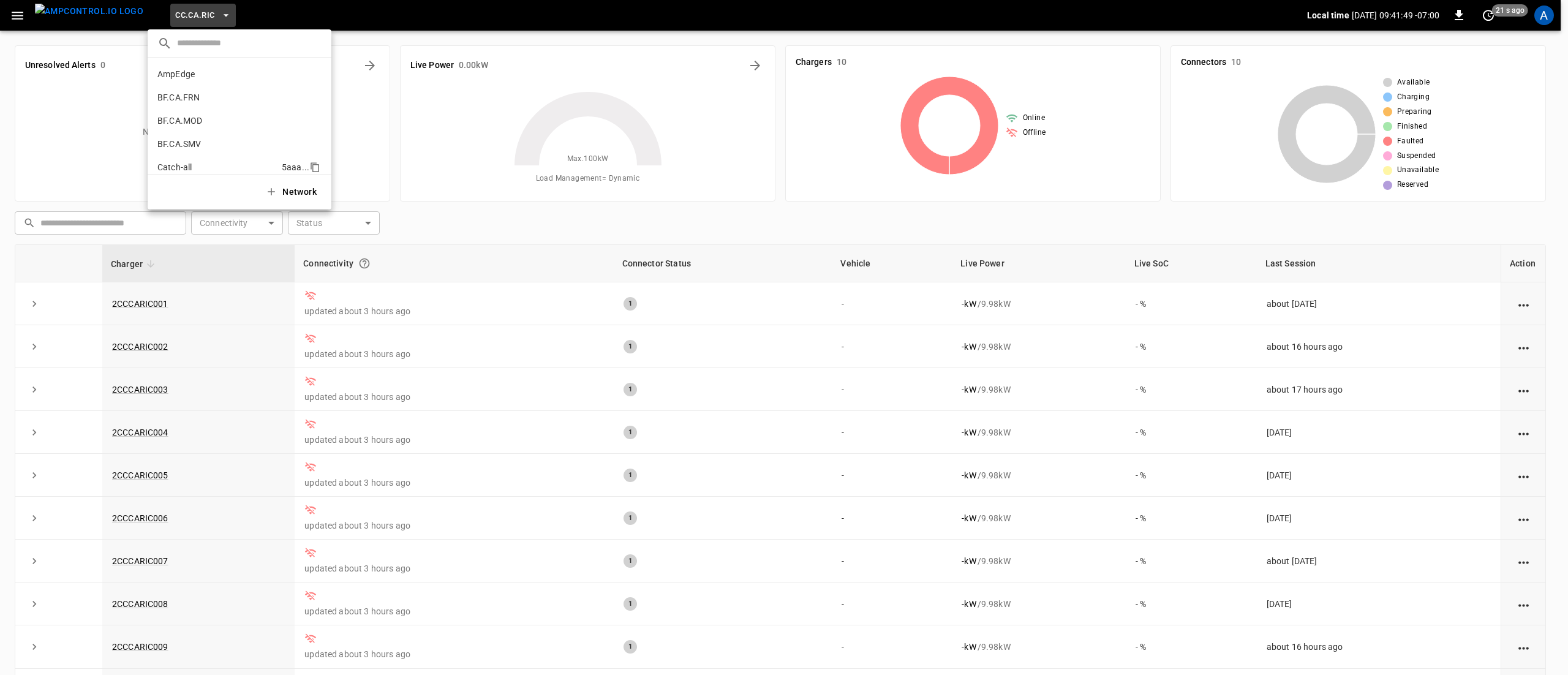
click at [202, 160] on li "Catch-all 5aaa ..." at bounding box center [239, 167] width 183 height 23
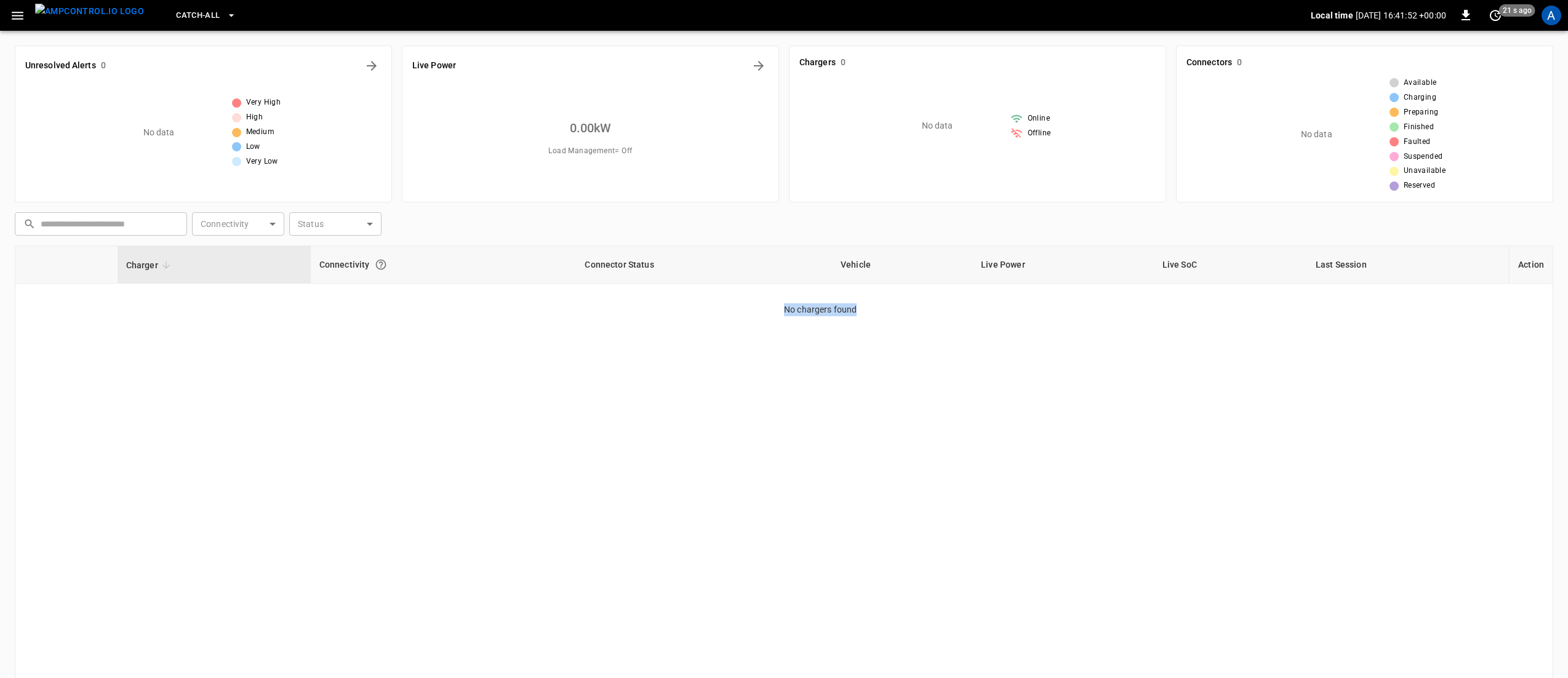
drag, startPoint x: 872, startPoint y: 311, endPoint x: 739, endPoint y: 316, distance: 133.1
click at [739, 316] on div "Charger Connectivity Connector Status Vehicle Live Power Live SoC Last Session …" at bounding box center [784, 482] width 1539 height 474
click at [781, 316] on div "Charger Connectivity Connector Status Vehicle Live Power Live SoC Last Session …" at bounding box center [784, 482] width 1539 height 474
click at [808, 310] on p "No chargers found" at bounding box center [1169, 299] width 769 height 32
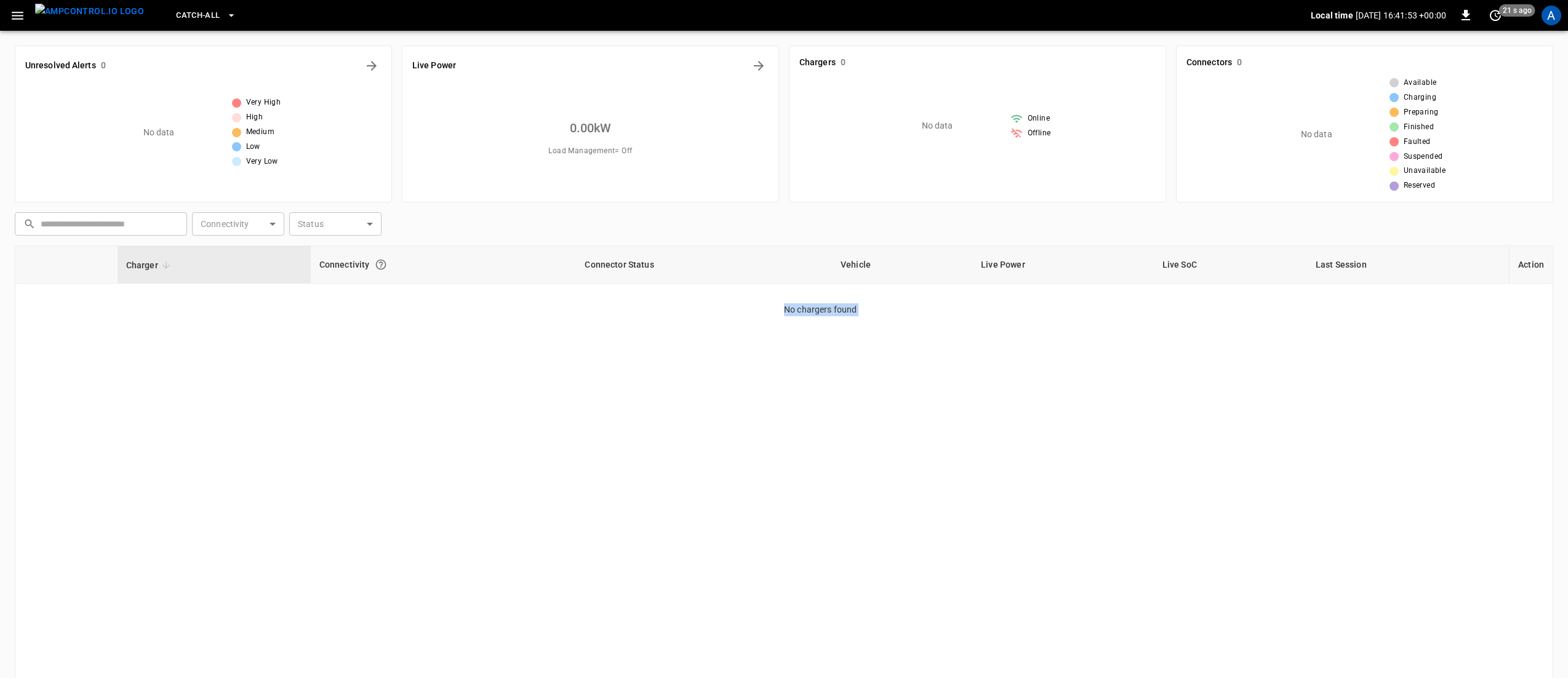
click at [808, 310] on p "No chargers found" at bounding box center [1169, 299] width 769 height 32
click at [705, 366] on div "Charger Connectivity Connector Status Vehicle Live Power Live SoC Last Session …" at bounding box center [784, 482] width 1539 height 474
click at [687, 337] on div "Charger Connectivity Connector Status Vehicle Live Power Live SoC Last Session …" at bounding box center [784, 482] width 1539 height 474
drag, startPoint x: 685, startPoint y: 301, endPoint x: 638, endPoint y: 304, distance: 47.1
click at [638, 304] on div "Charger Connectivity Connector Status Vehicle Live Power Live SoC Last Session …" at bounding box center [784, 482] width 1539 height 474
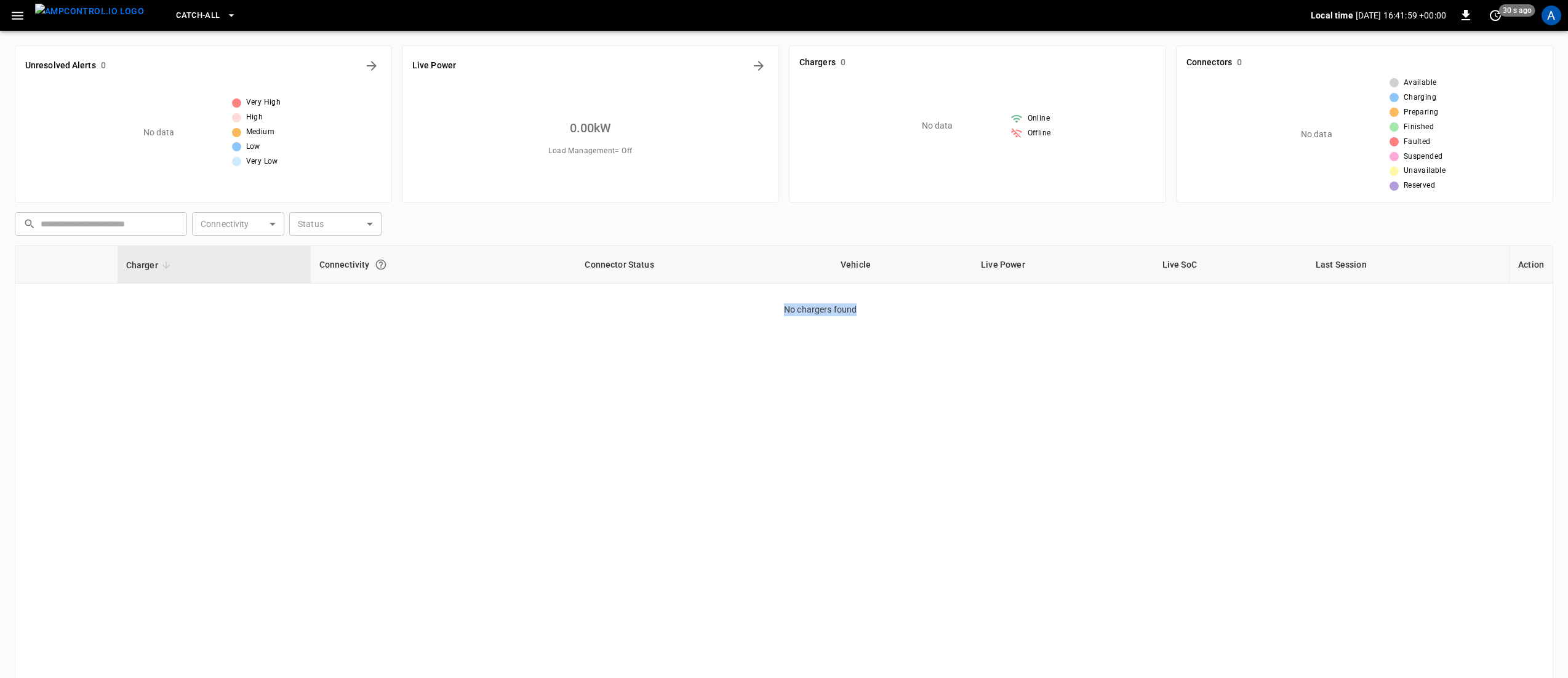
click at [638, 304] on div "Charger Connectivity Connector Status Vehicle Live Power Live SoC Last Session …" at bounding box center [784, 482] width 1539 height 474
click at [171, 21] on button "Catch-all" at bounding box center [206, 16] width 69 height 24
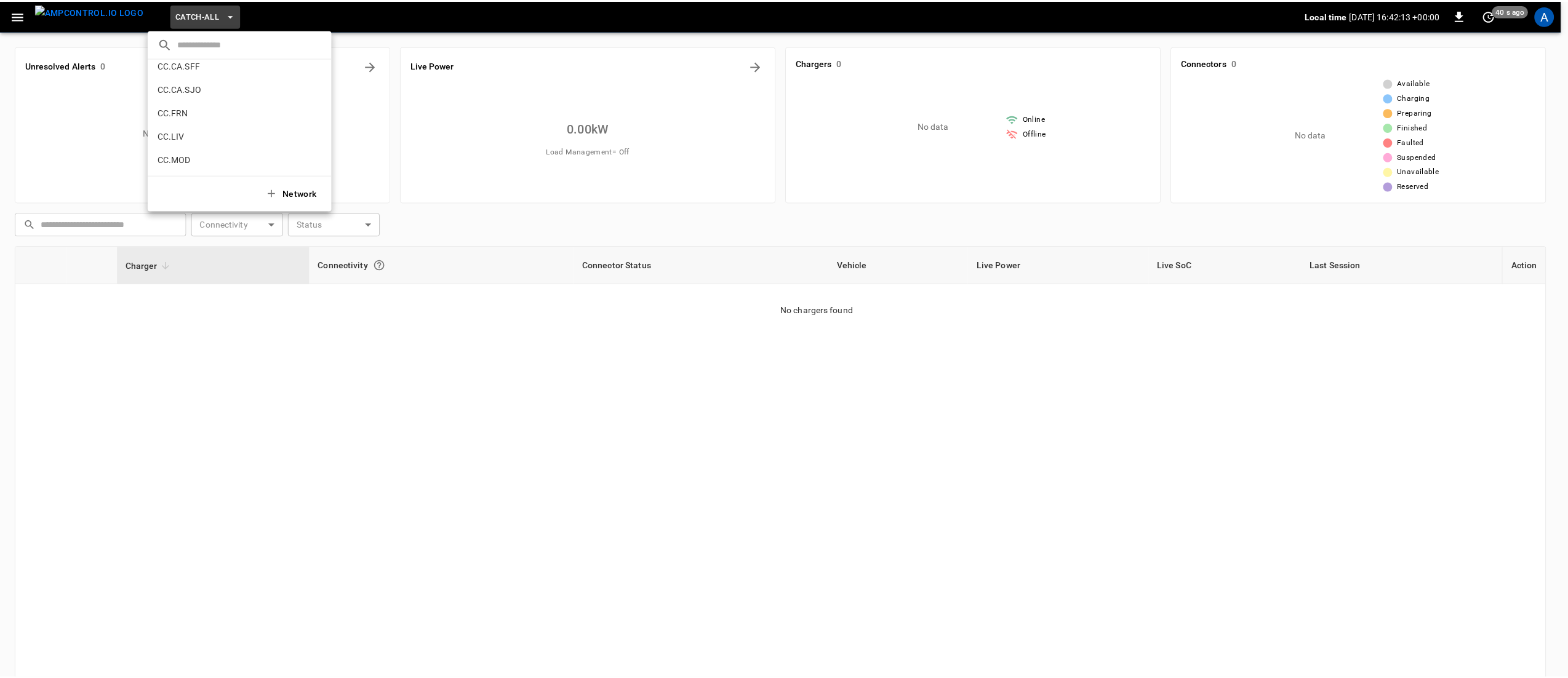
scroll to position [123, 0]
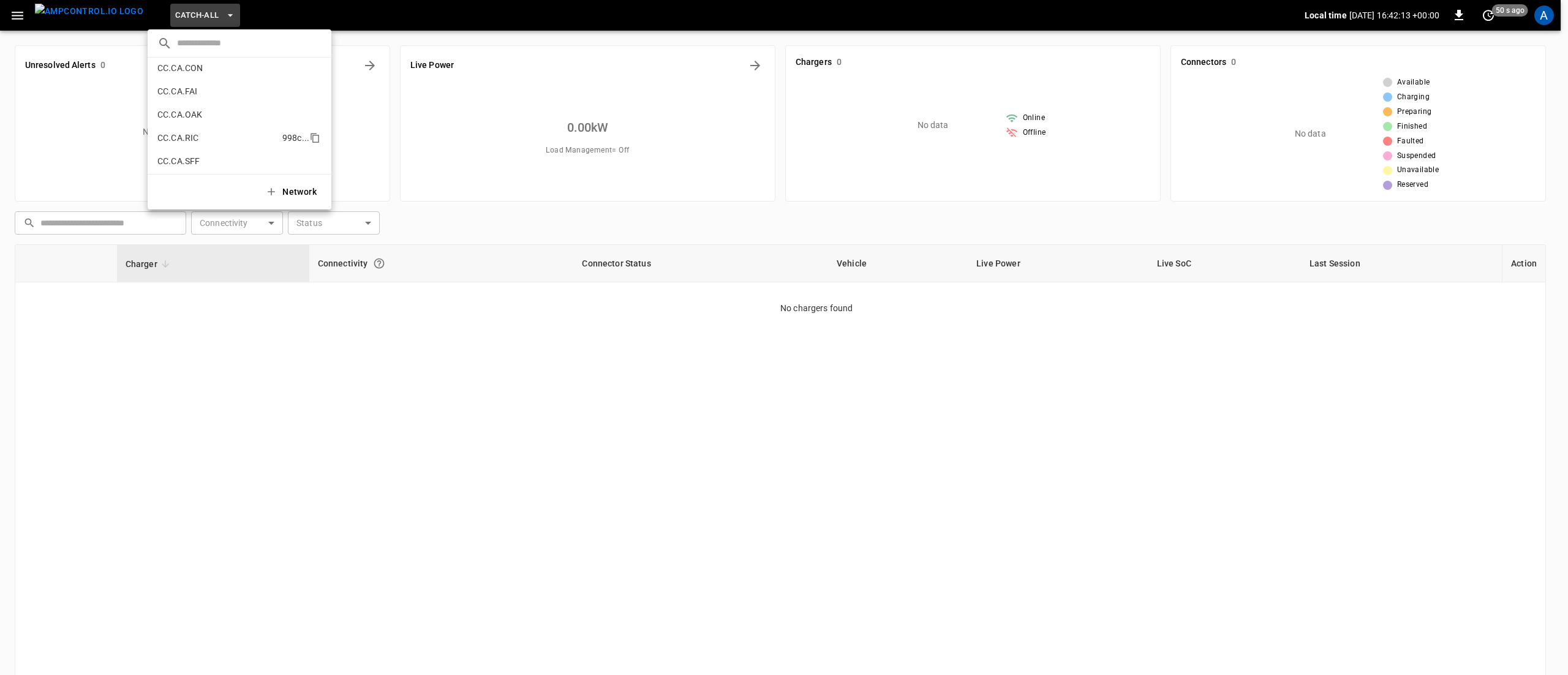
click at [216, 131] on li "CC.CA.RIC 998c ..." at bounding box center [239, 138] width 183 height 23
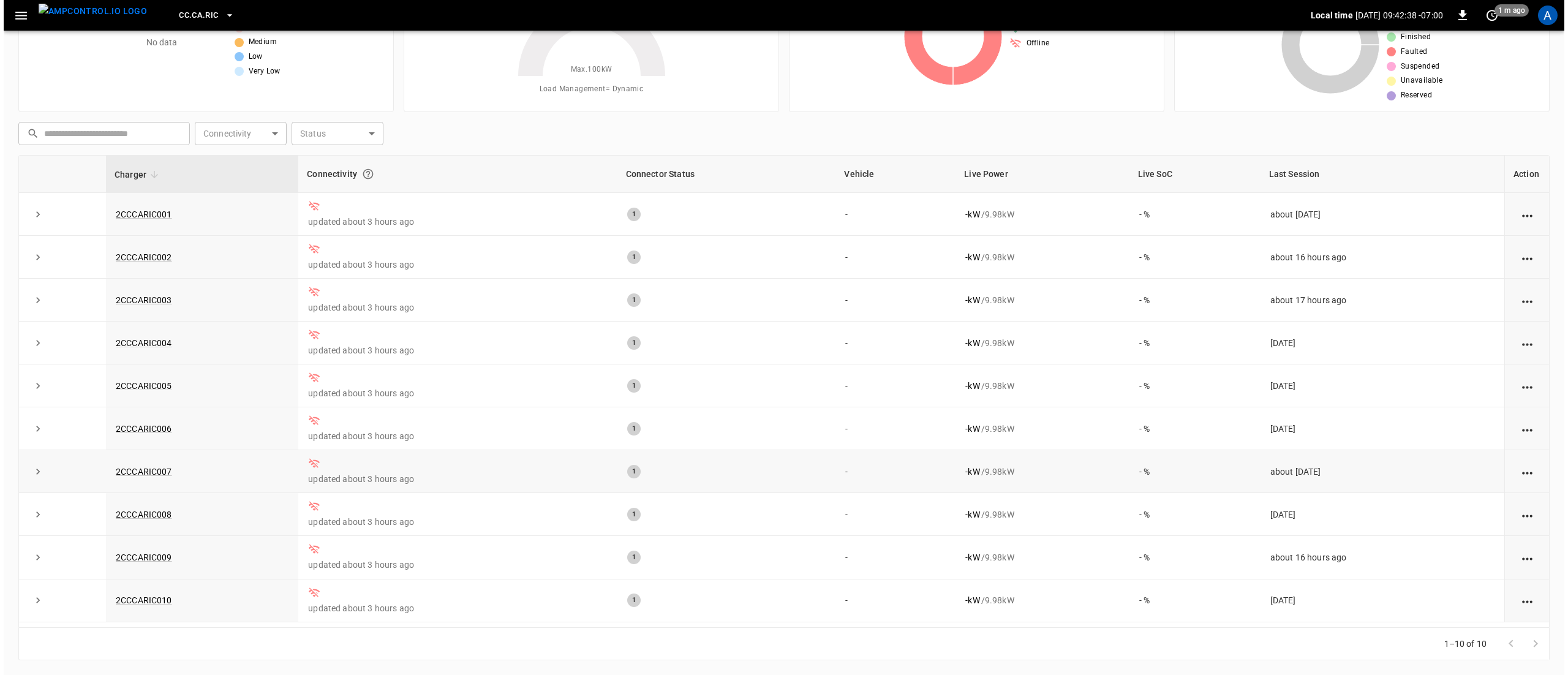
scroll to position [0, 0]
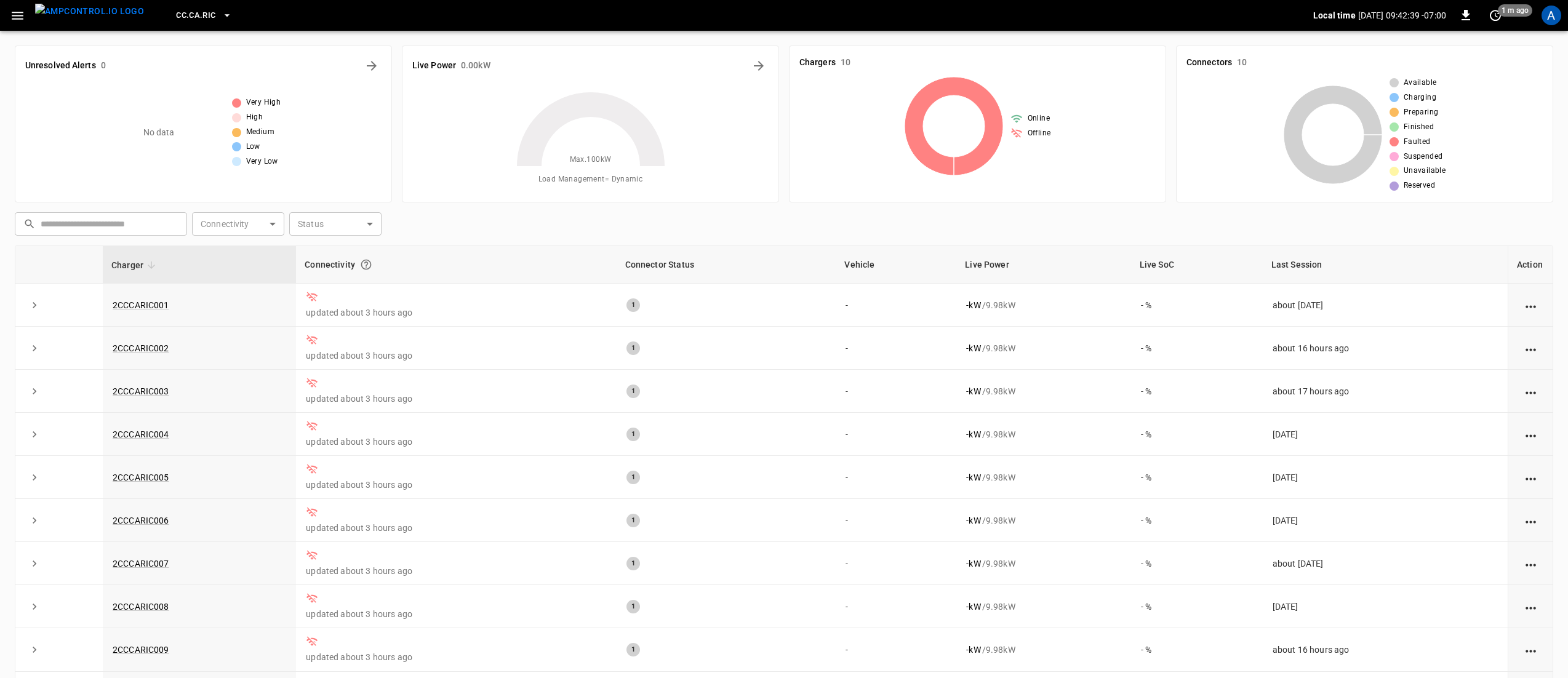
click at [180, 12] on span "CC.CA.RIC" at bounding box center [195, 15] width 40 height 14
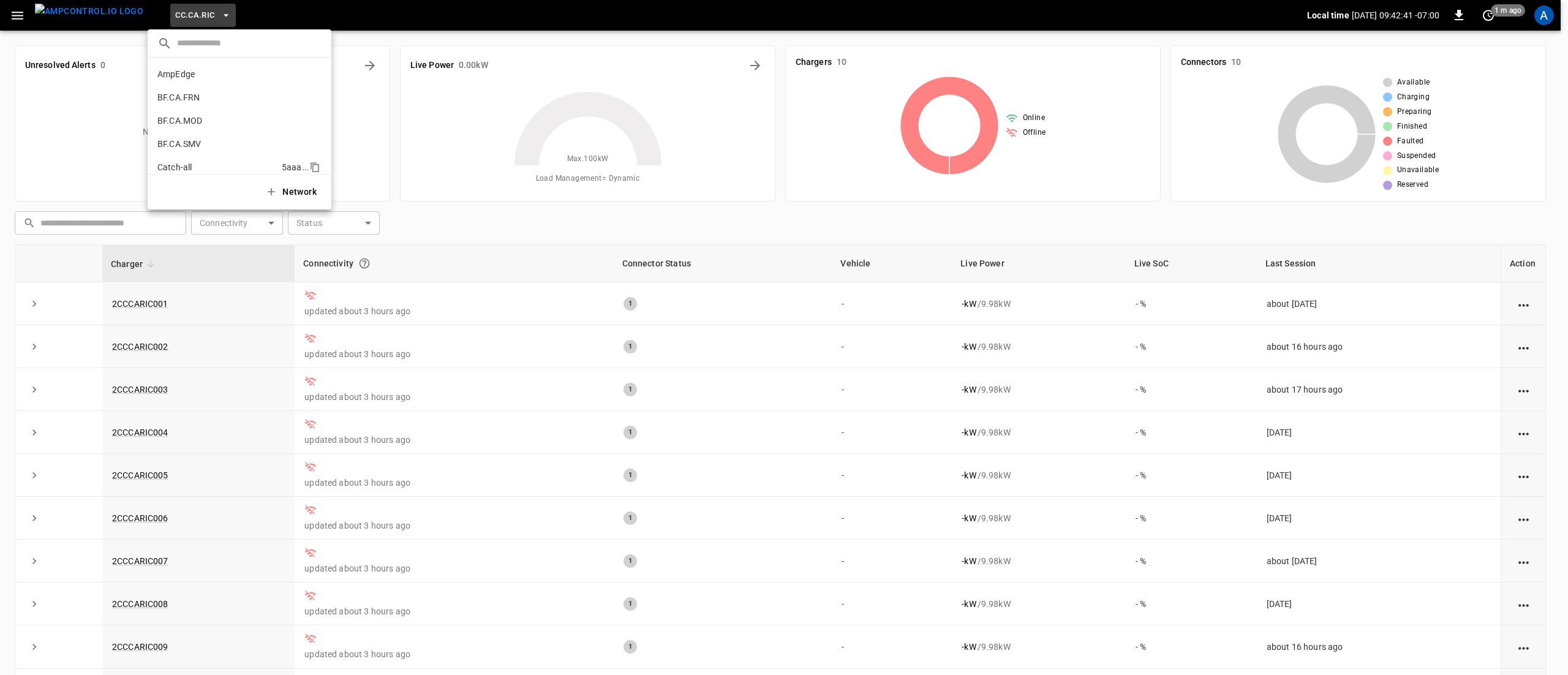
click at [218, 166] on li "Catch-all 5aaa ..." at bounding box center [239, 167] width 183 height 23
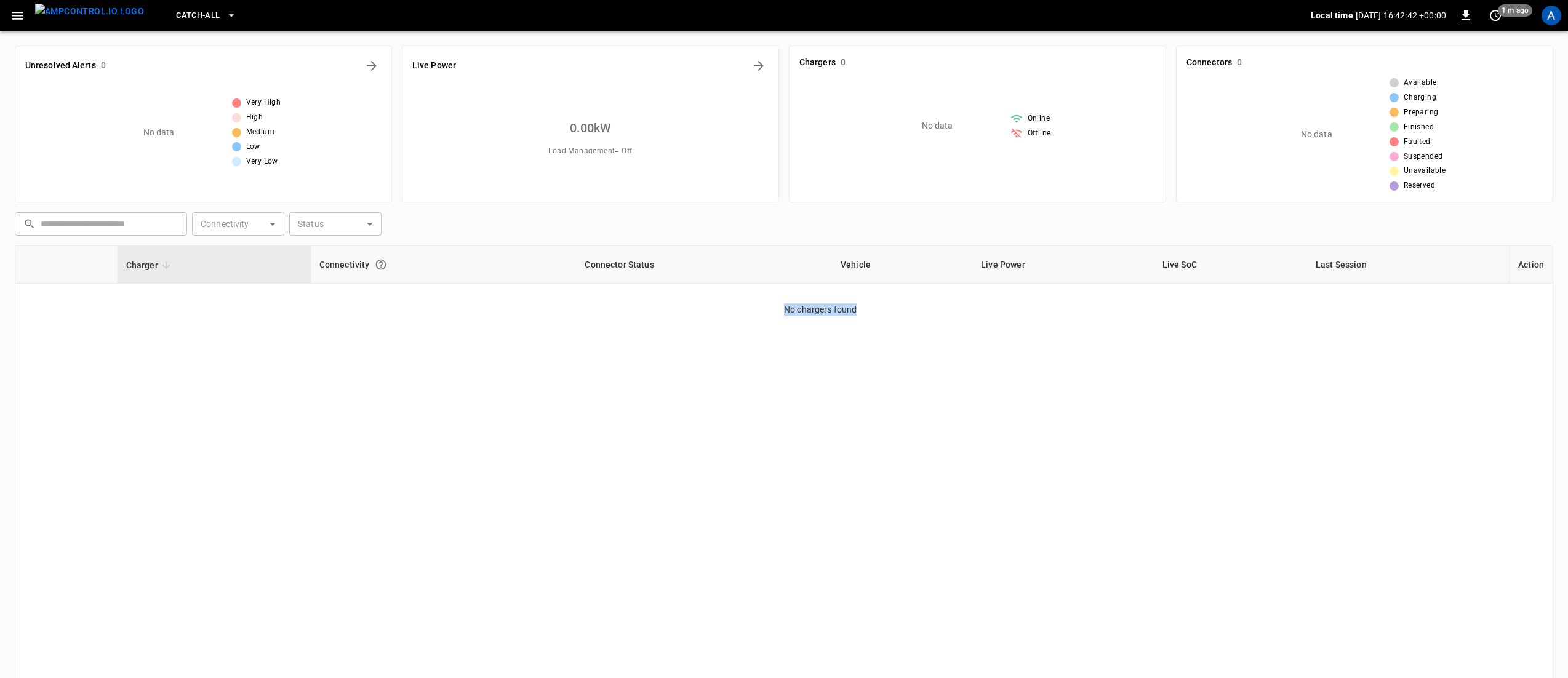
drag, startPoint x: 751, startPoint y: 304, endPoint x: 1129, endPoint y: 357, distance: 381.7
click at [1129, 357] on div "Charger Connectivity Connector Status Vehicle Live Power Live SoC Last Session …" at bounding box center [784, 482] width 1539 height 474
drag, startPoint x: 1043, startPoint y: 374, endPoint x: 1030, endPoint y: 375, distance: 13.0
click at [1041, 374] on div "Charger Connectivity Connector Status Vehicle Live Power Live SoC Last Session …" at bounding box center [784, 482] width 1539 height 474
click at [968, 340] on div "Charger Connectivity Connector Status Vehicle Live Power Live SoC Last Session …" at bounding box center [784, 482] width 1539 height 474
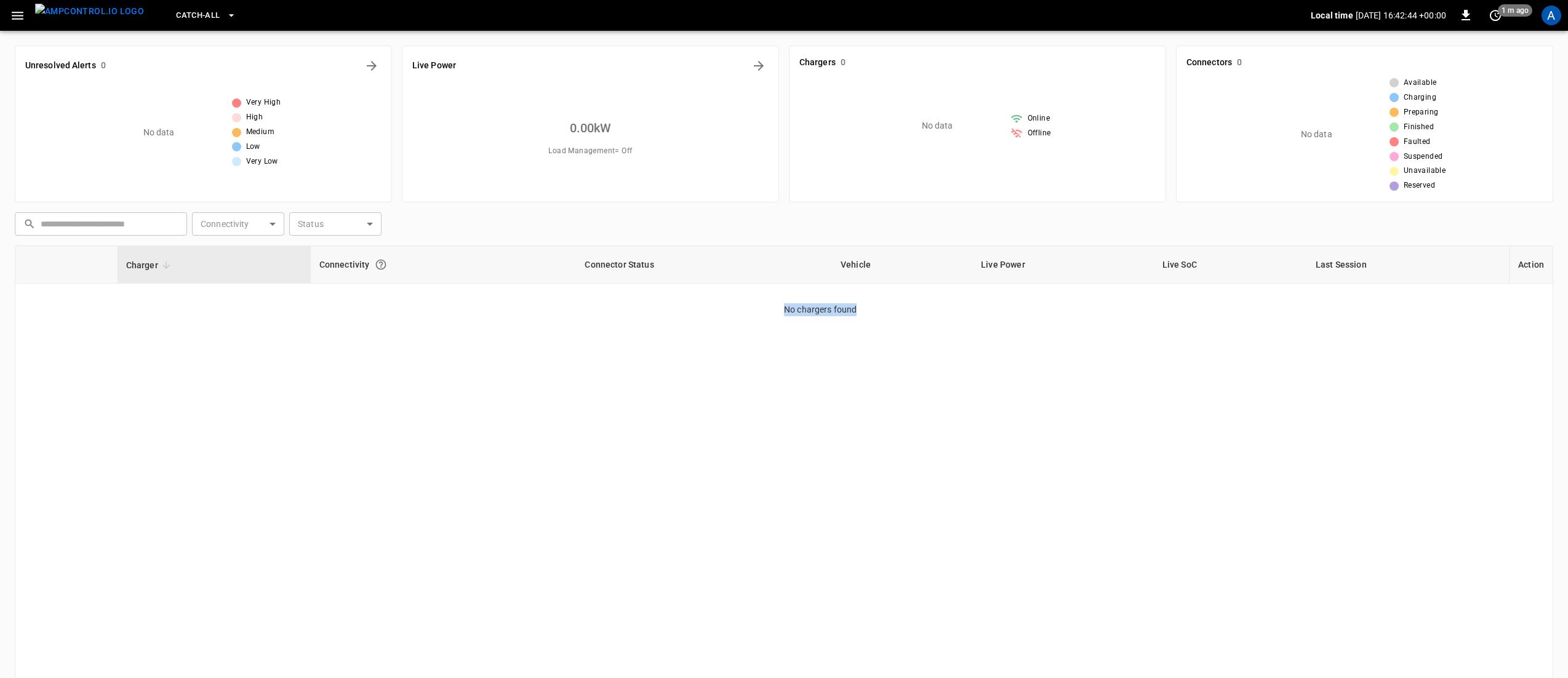
click at [910, 320] on div "Charger Connectivity Connector Status Vehicle Live Power Live SoC Last Session …" at bounding box center [784, 482] width 1539 height 474
click at [176, 15] on span "Catch-all" at bounding box center [197, 15] width 43 height 14
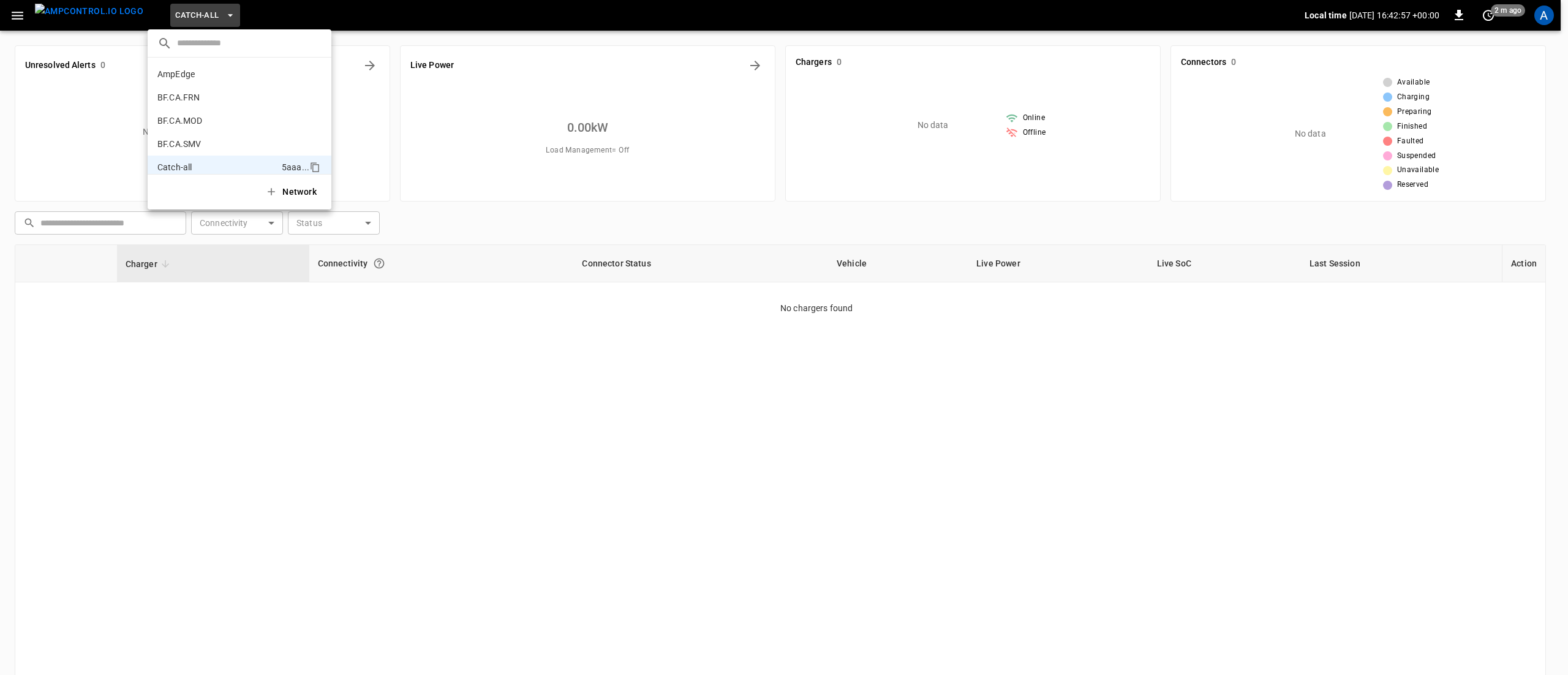
click at [478, 355] on div at bounding box center [784, 338] width 1568 height 675
